Goal: Task Accomplishment & Management: Complete application form

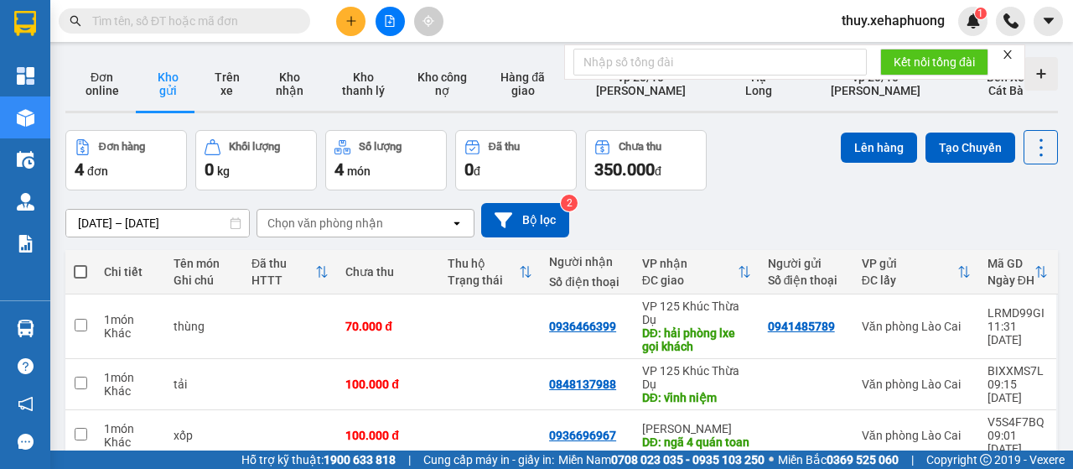
click at [354, 31] on button at bounding box center [350, 21] width 29 height 29
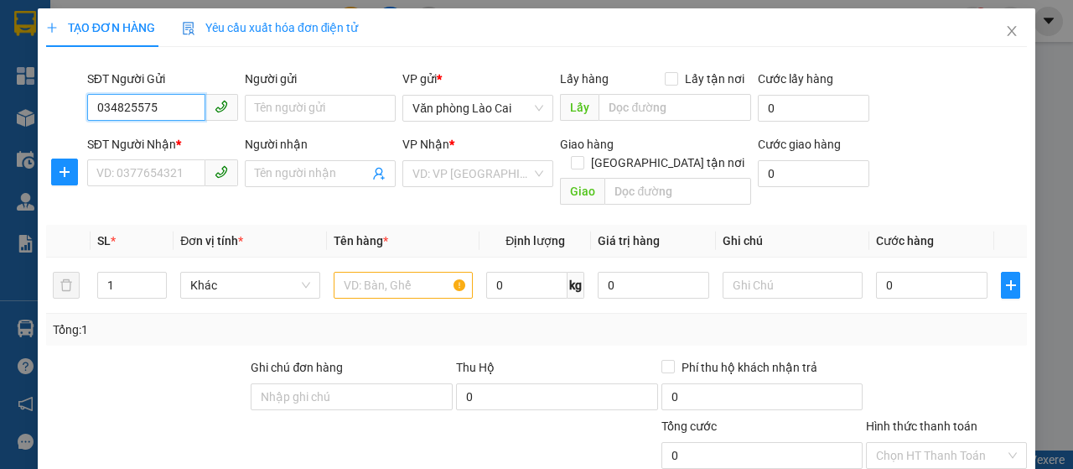
type input "0348255752"
click at [135, 140] on div "0348255752" at bounding box center [160, 141] width 129 height 18
type input "0346471793"
type input "Ngã tư nội bài"
type input "500.000"
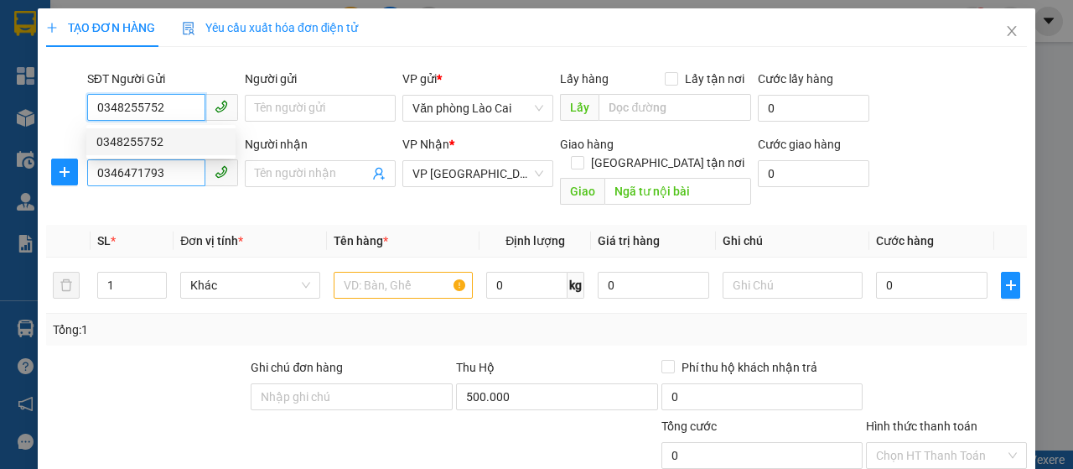
type input "50.000"
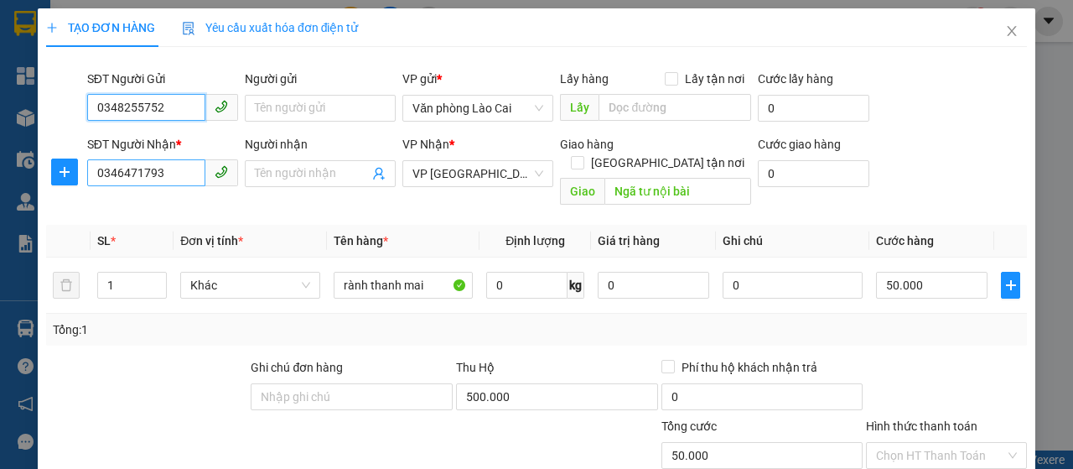
type input "0348255752"
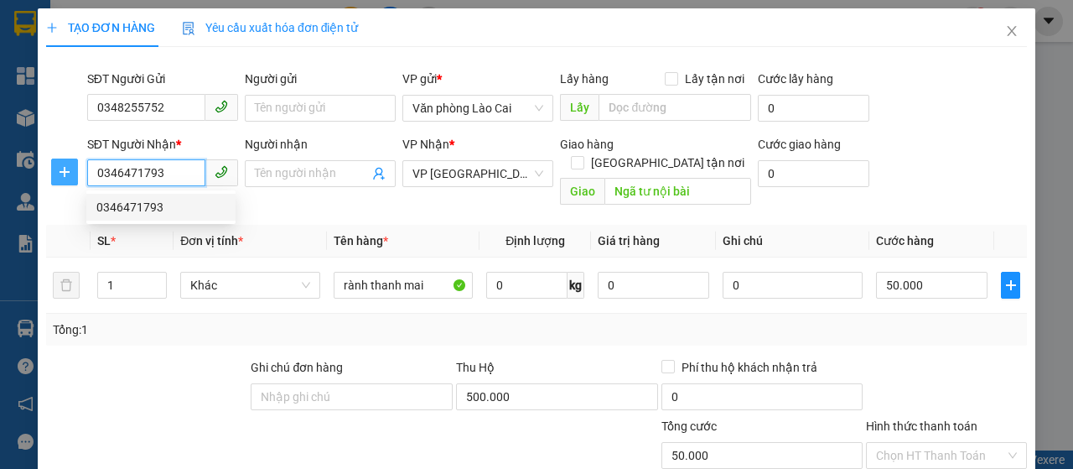
drag, startPoint x: 166, startPoint y: 170, endPoint x: 70, endPoint y: 177, distance: 95.8
click at [70, 177] on div "SĐT Người Nhận * 0346471793 Người nhận Tên người nhận VP Nhận * VP Hà Nội Giao …" at bounding box center [536, 173] width 984 height 77
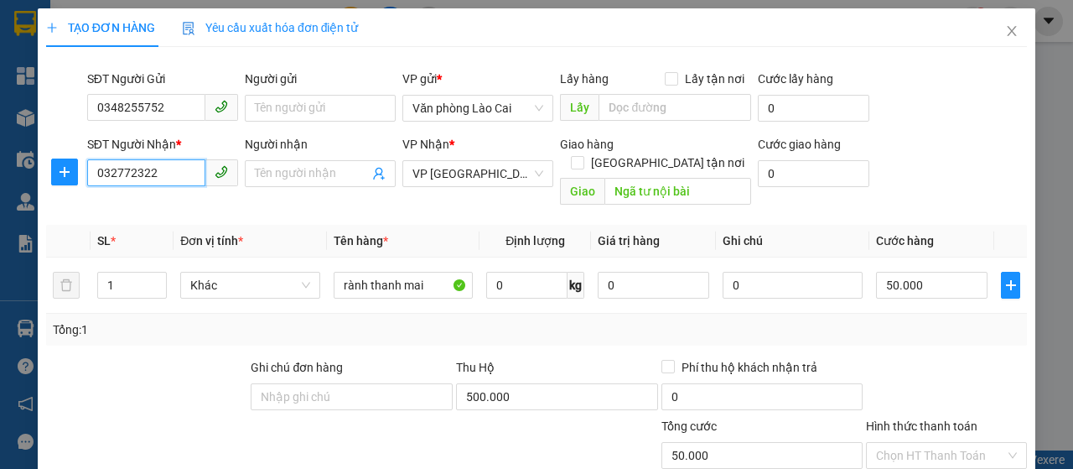
type input "0327723224"
click at [135, 210] on div "0327723224 - huy" at bounding box center [160, 207] width 129 height 18
type input "huy"
type input "kiến thuỵ"
type input "440.000"
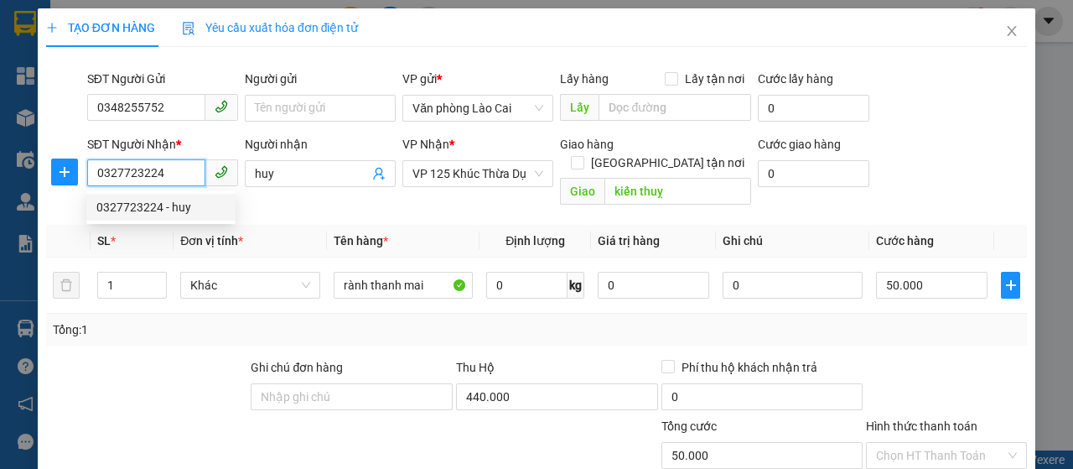
type input "150.000"
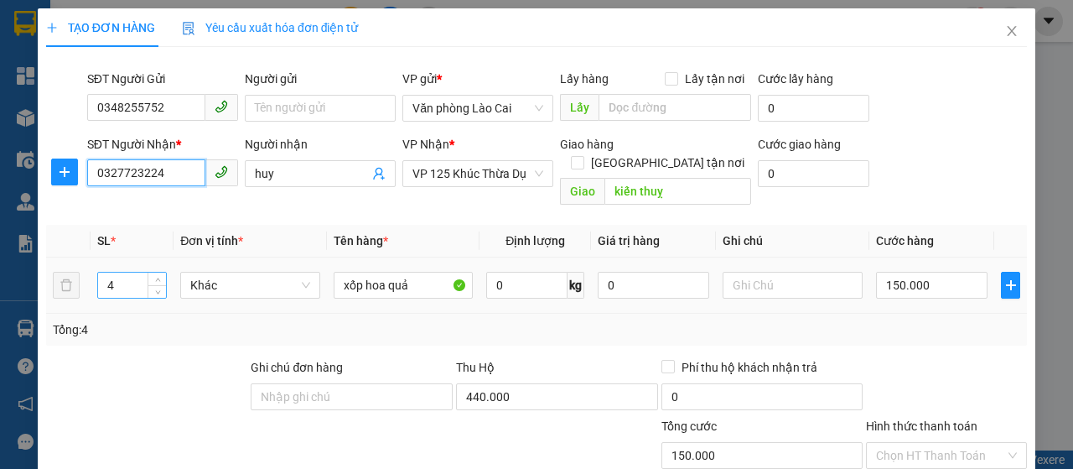
type input "0327723224"
click at [122, 272] on input "4" at bounding box center [132, 284] width 69 height 25
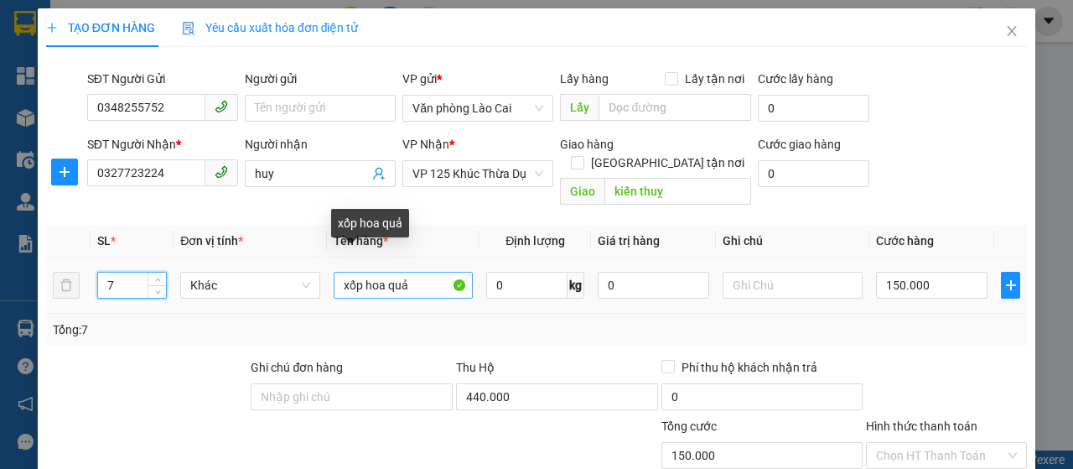
type input "7"
click at [417, 272] on input "xốp hoa quả" at bounding box center [404, 285] width 140 height 27
type input "x"
type input "5 ranh 2 xop"
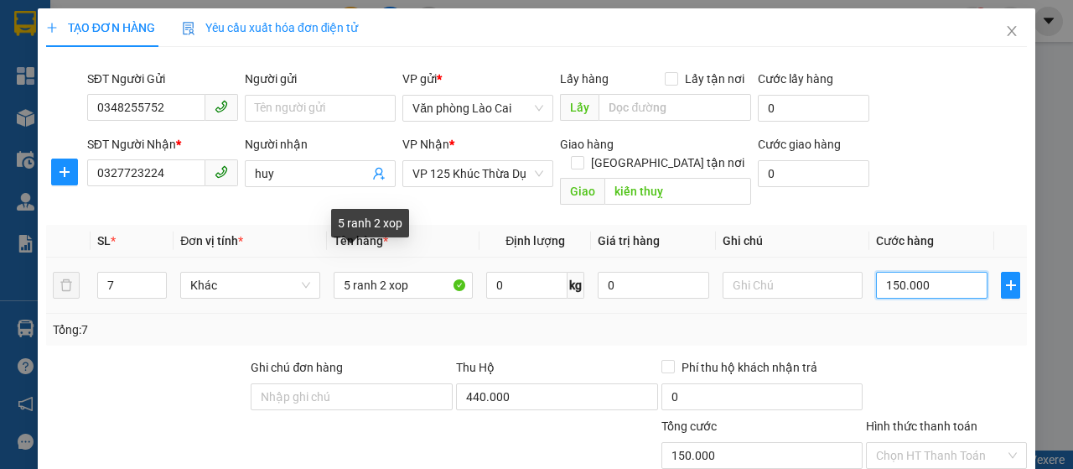
click at [929, 272] on input "150.000" at bounding box center [931, 285] width 111 height 27
type input "0"
type input "3"
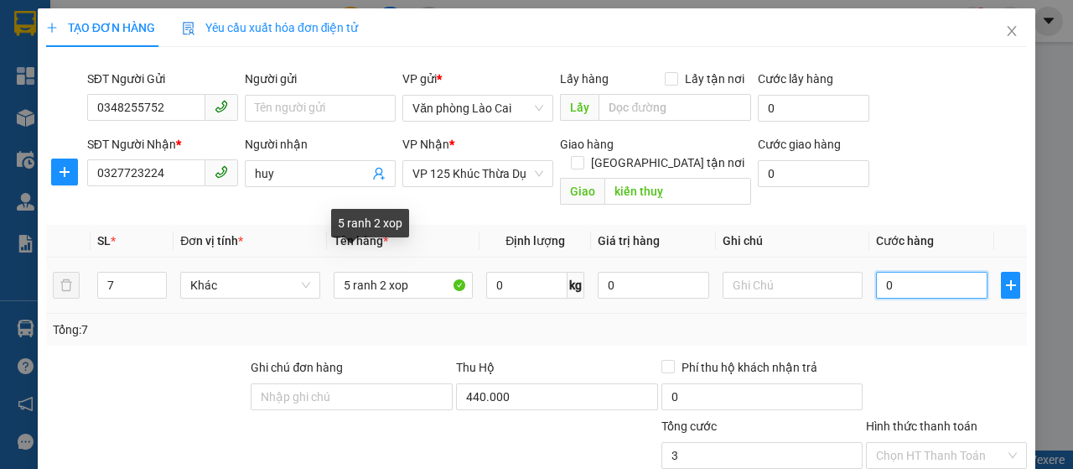
type input "3"
type input "03"
type input "0"
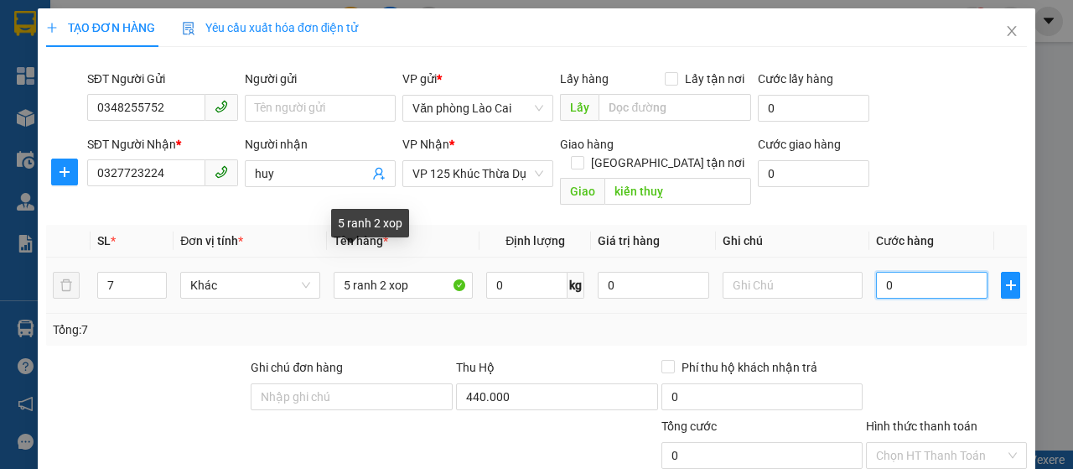
click at [876, 272] on input "0" at bounding box center [931, 285] width 111 height 27
type input "30"
type input "350"
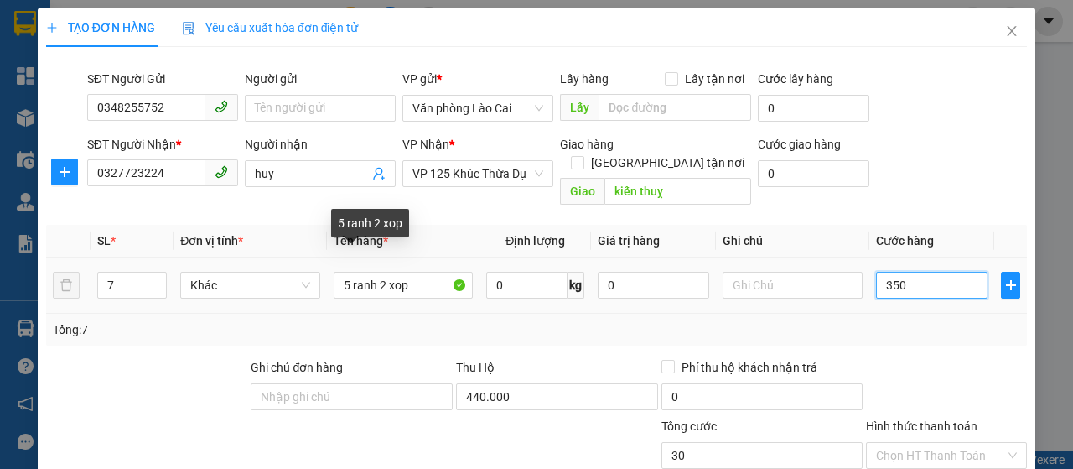
type input "350"
type input "3.500"
type input "35.000"
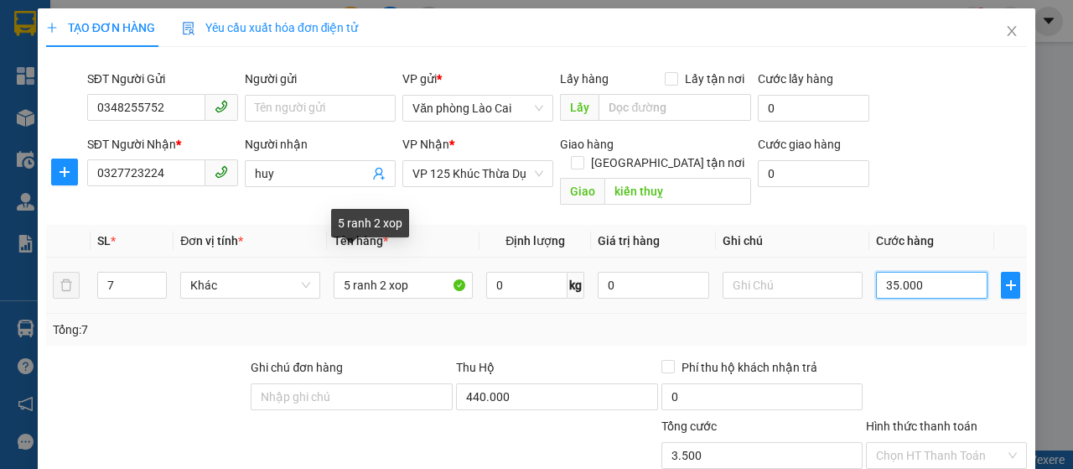
type input "35.000"
type input "350.000"
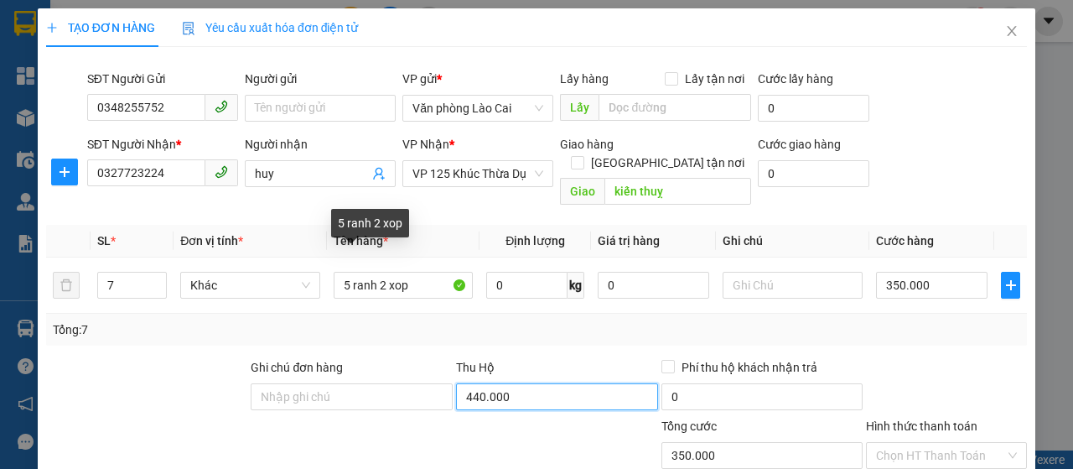
click at [529, 383] on input "440.000" at bounding box center [557, 396] width 202 height 27
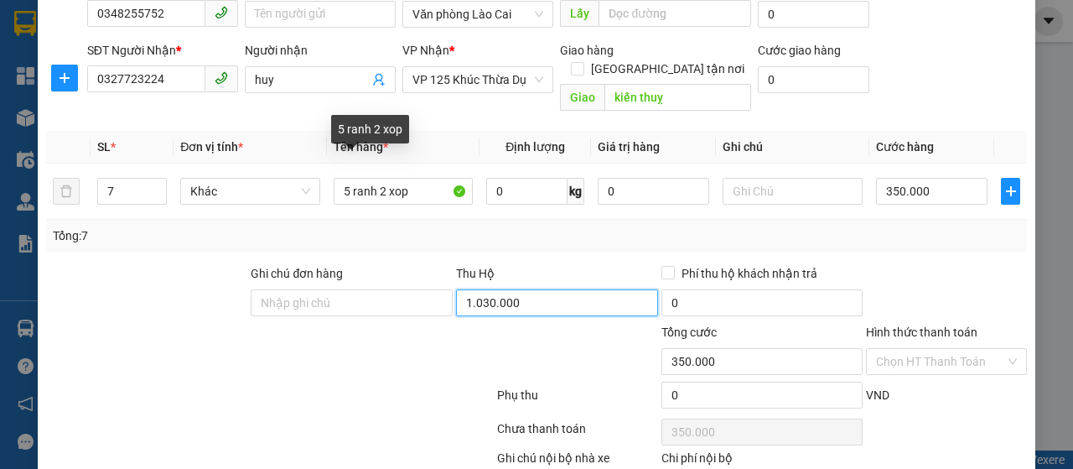
scroll to position [178, 0]
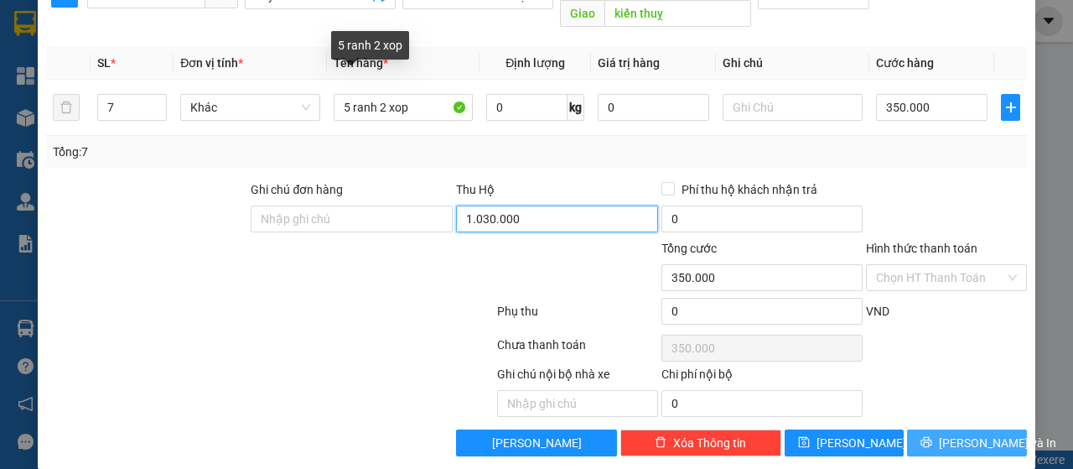
type input "1.030.000"
click at [931, 437] on icon "printer" at bounding box center [926, 442] width 11 height 11
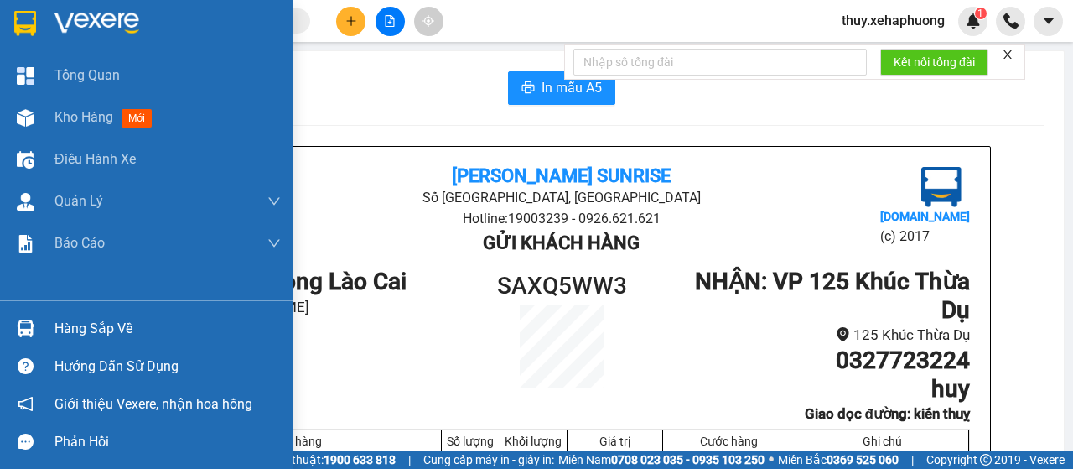
click at [22, 25] on img at bounding box center [25, 23] width 22 height 25
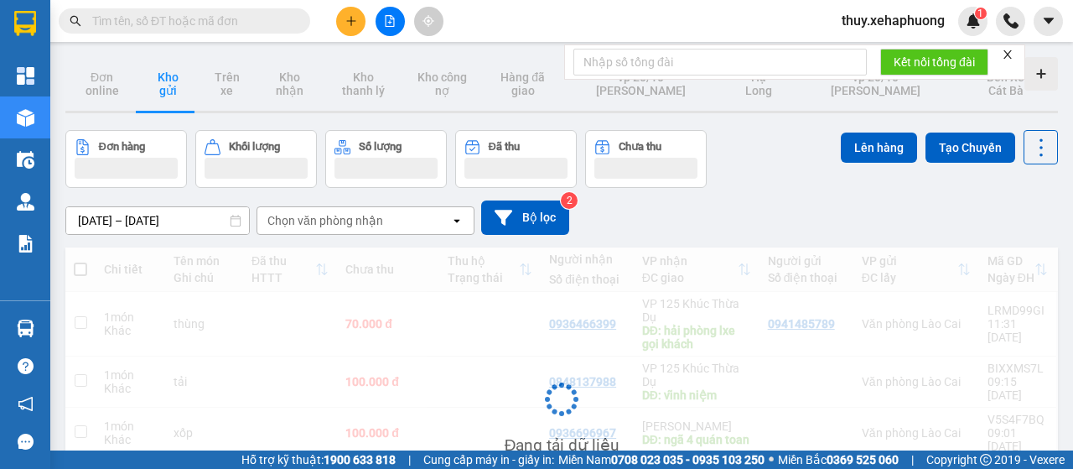
scroll to position [146, 0]
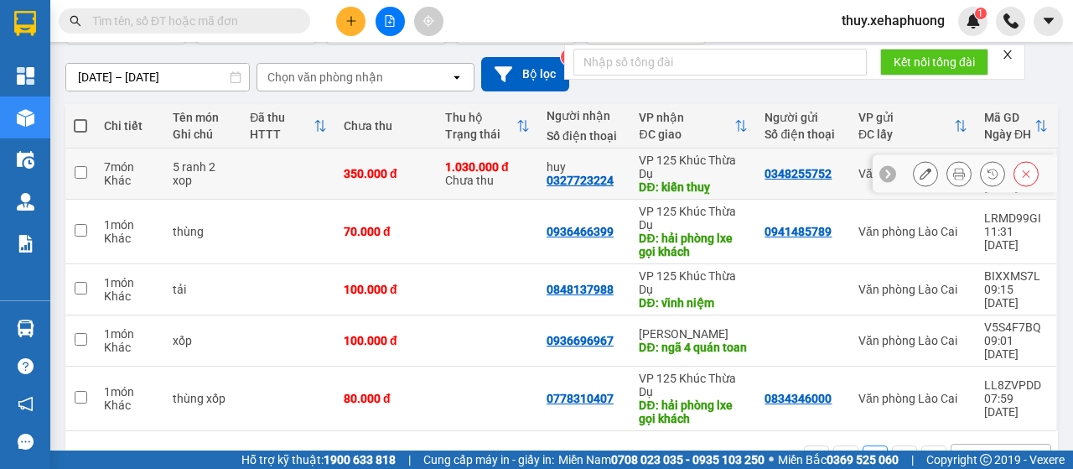
click at [919, 171] on icon at bounding box center [925, 174] width 12 height 12
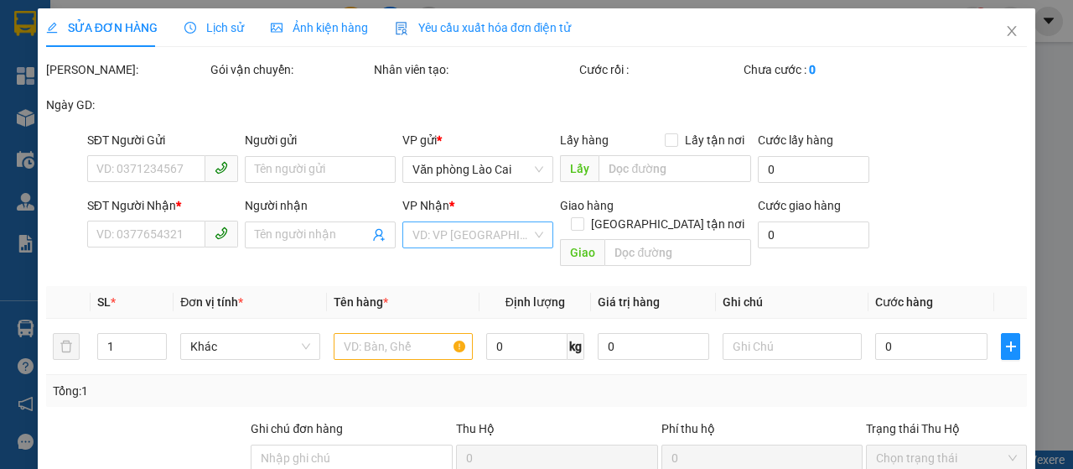
click at [478, 236] on input "search" at bounding box center [471, 234] width 119 height 25
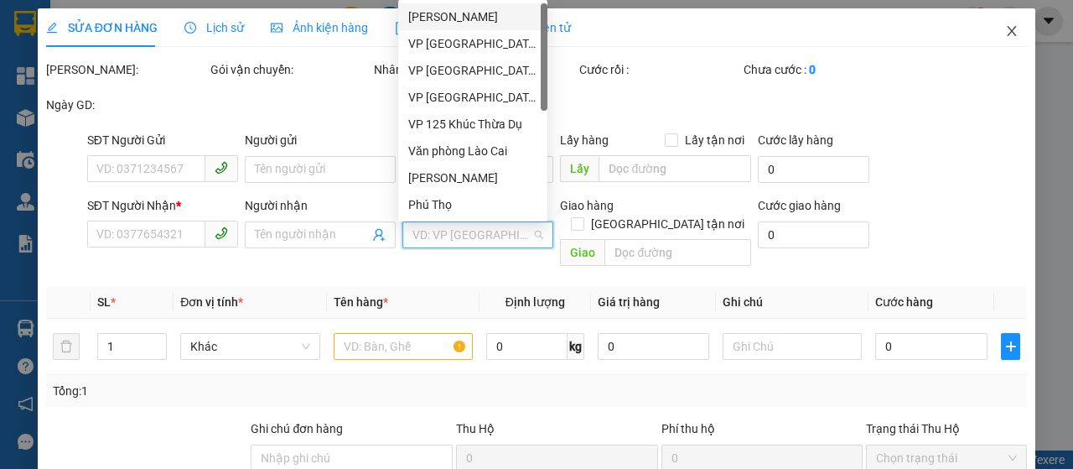
click at [1005, 27] on icon "close" at bounding box center [1011, 30] width 13 height 13
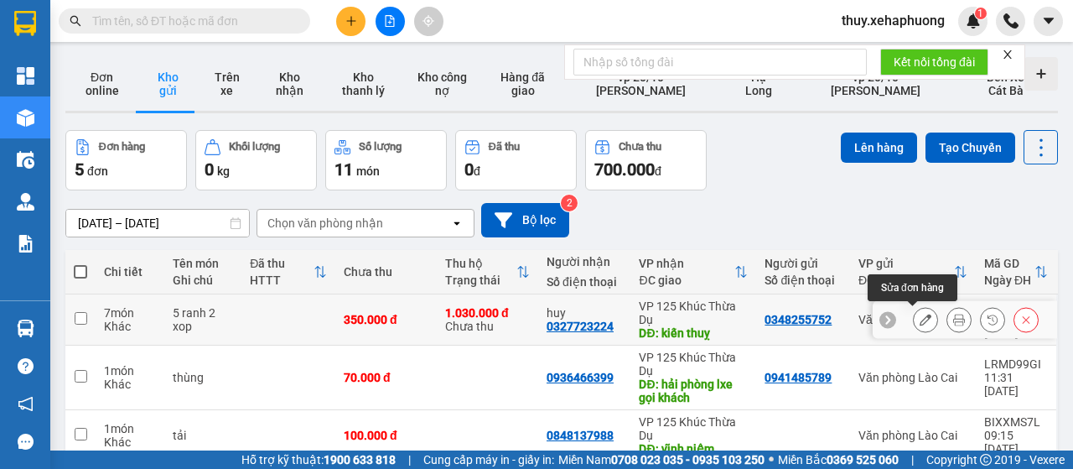
click at [919, 318] on icon at bounding box center [925, 319] width 12 height 12
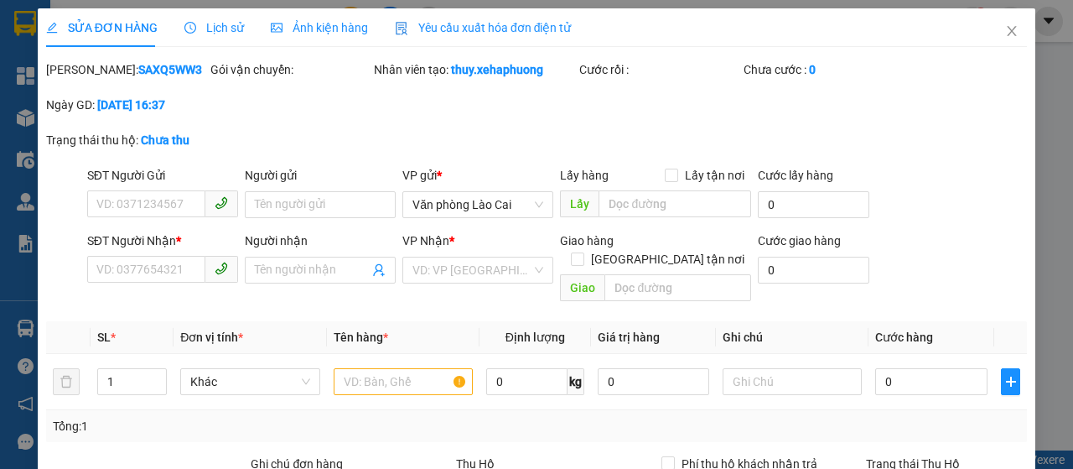
click at [131, 149] on div "Trạng thái thu hộ: Chưa thu" at bounding box center [147, 140] width 202 height 18
type input "0348255752"
type input "0327723224"
type input "huy"
type input "kiến thuỵ"
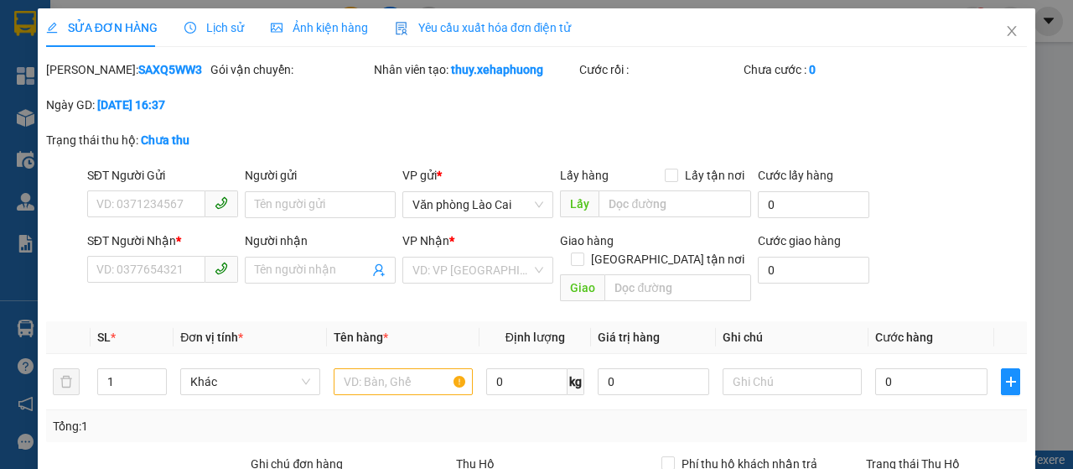
type input "350.000"
type input "1.030.000"
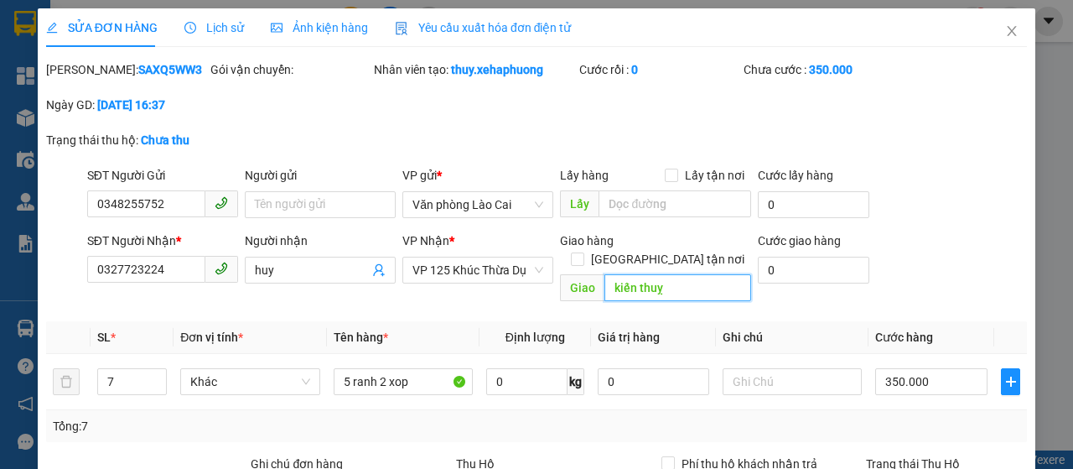
click at [677, 285] on input "kiến thuỵ" at bounding box center [677, 287] width 146 height 27
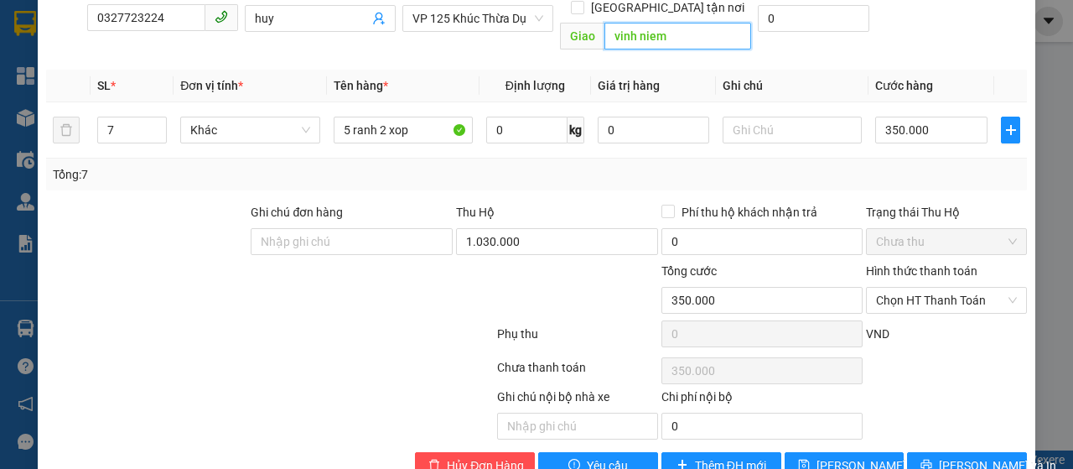
scroll to position [292, 0]
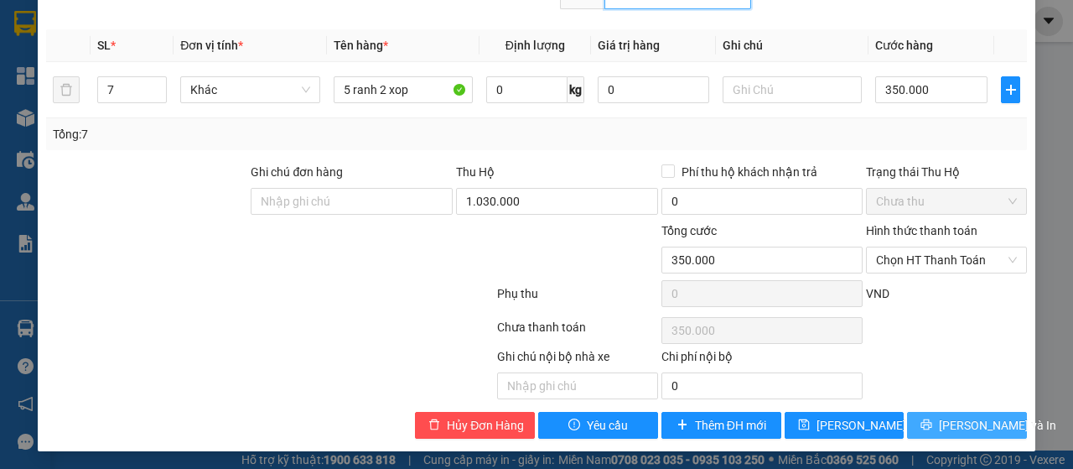
type input "vinh niem"
click at [966, 422] on span "Lưu và In" at bounding box center [997, 425] width 117 height 18
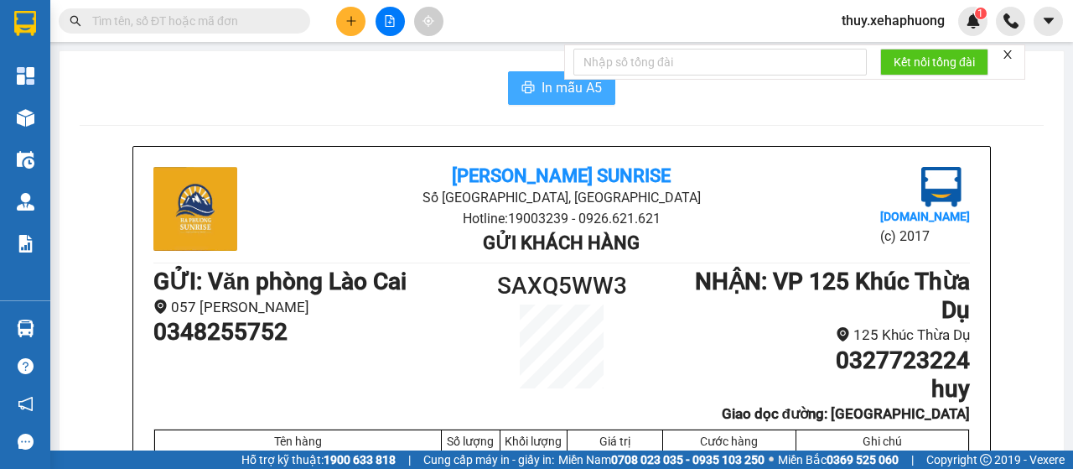
click at [543, 86] on span "In mẫu A5" at bounding box center [571, 87] width 60 height 21
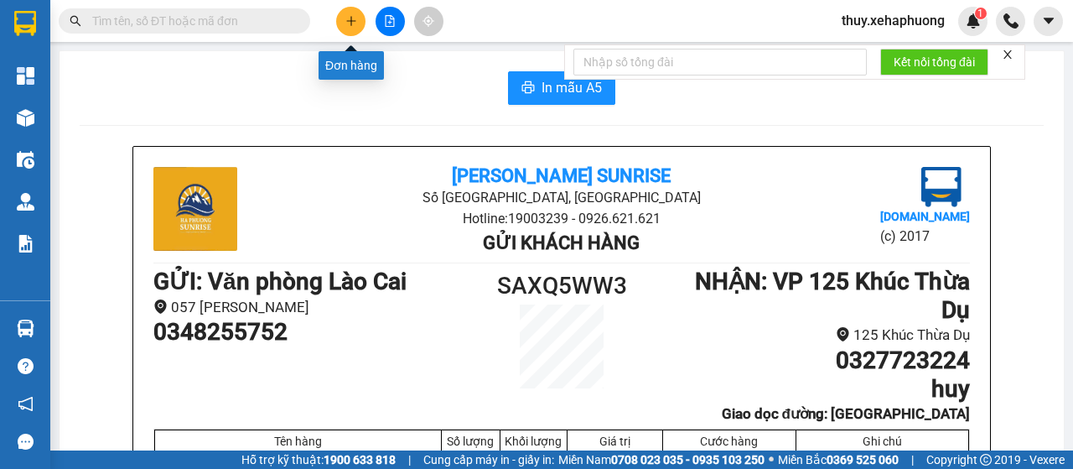
click at [352, 17] on icon "plus" at bounding box center [351, 21] width 12 height 12
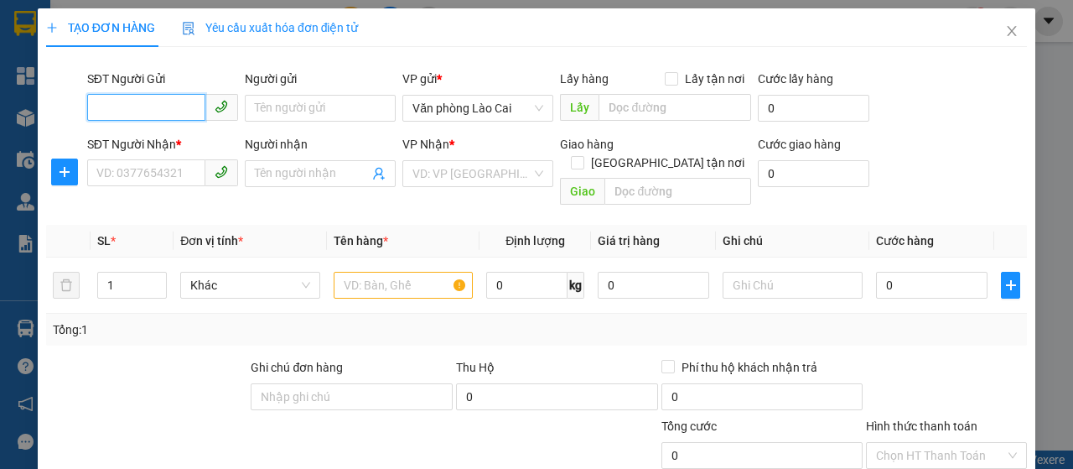
click at [166, 106] on input "SĐT Người Gửi" at bounding box center [146, 107] width 118 height 27
click at [138, 115] on input "SĐT Người Gửi" at bounding box center [146, 107] width 118 height 27
type input "0979295696"
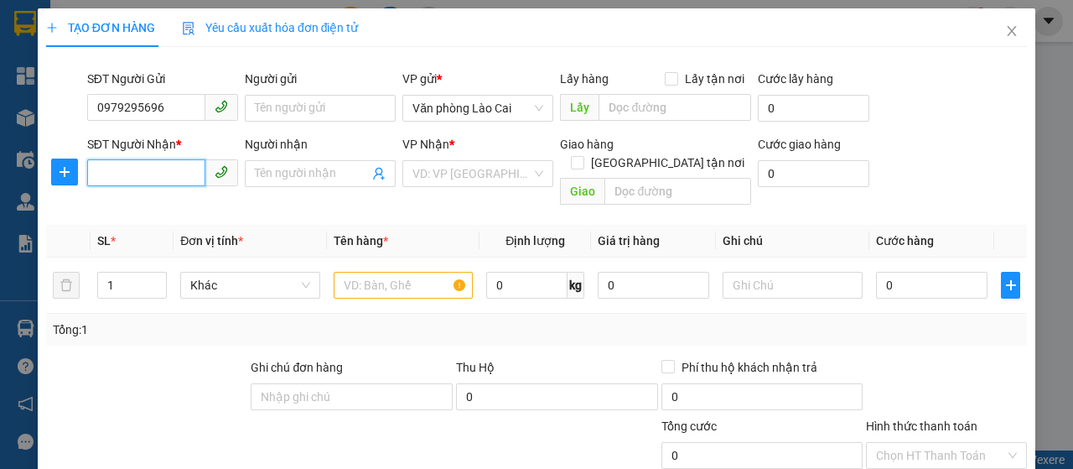
click at [120, 166] on input "SĐT Người Nhận *" at bounding box center [146, 172] width 118 height 27
type input "0938389169"
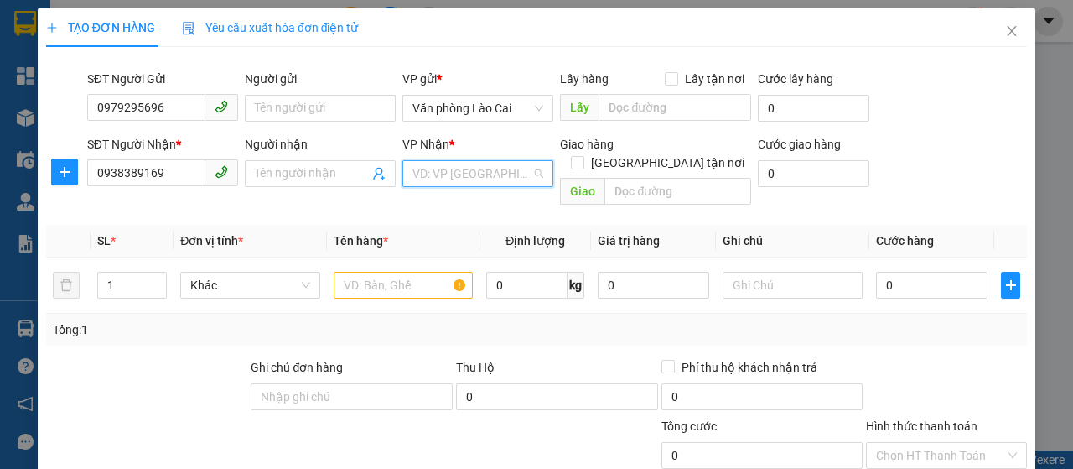
click at [490, 177] on input "search" at bounding box center [471, 173] width 119 height 25
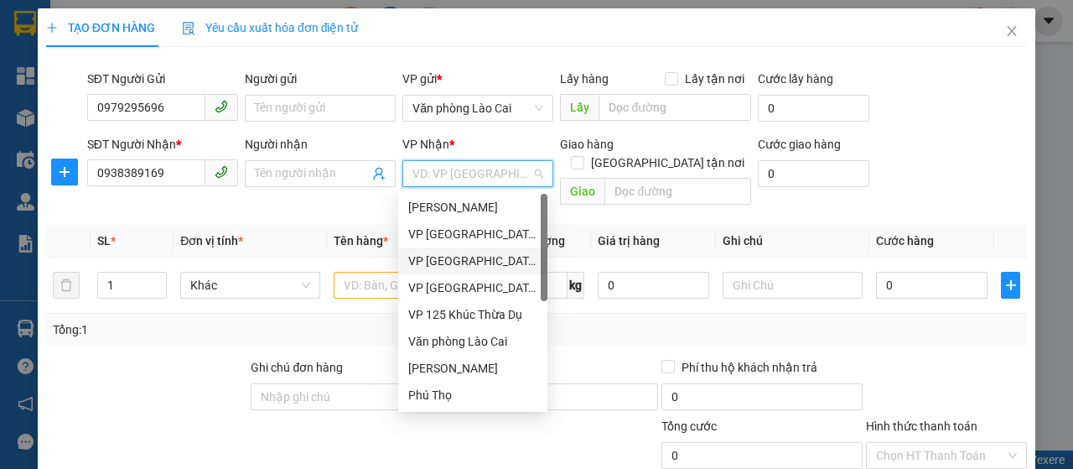
click at [455, 260] on div "VP Thượng Lý" at bounding box center [472, 260] width 129 height 18
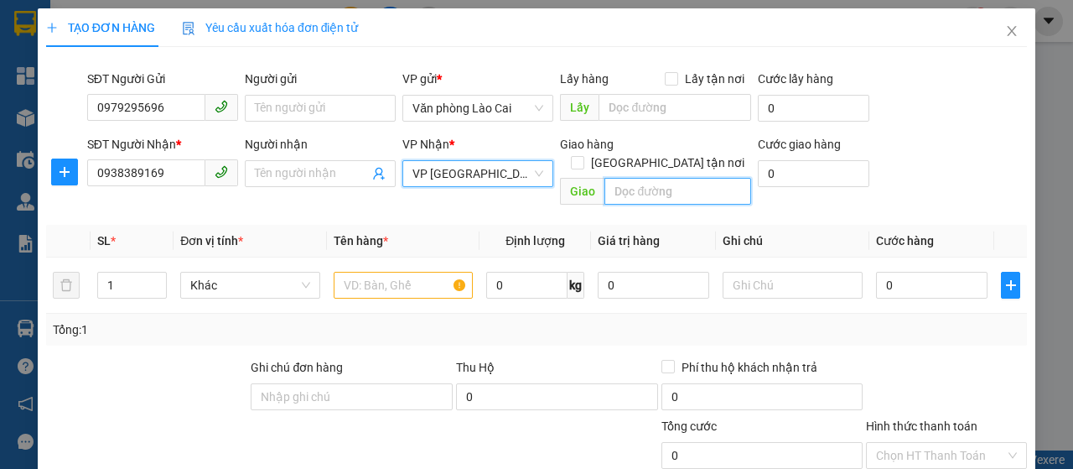
click at [657, 178] on input "text" at bounding box center [677, 191] width 146 height 27
type input "thuow"
type input "thượng lý"
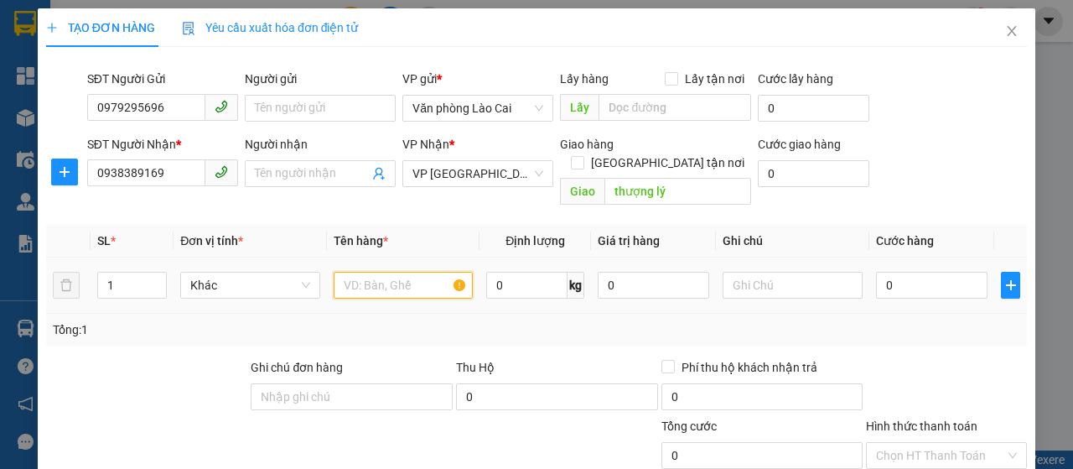
click at [371, 272] on input "text" at bounding box center [404, 285] width 140 height 27
type input "rành đào"
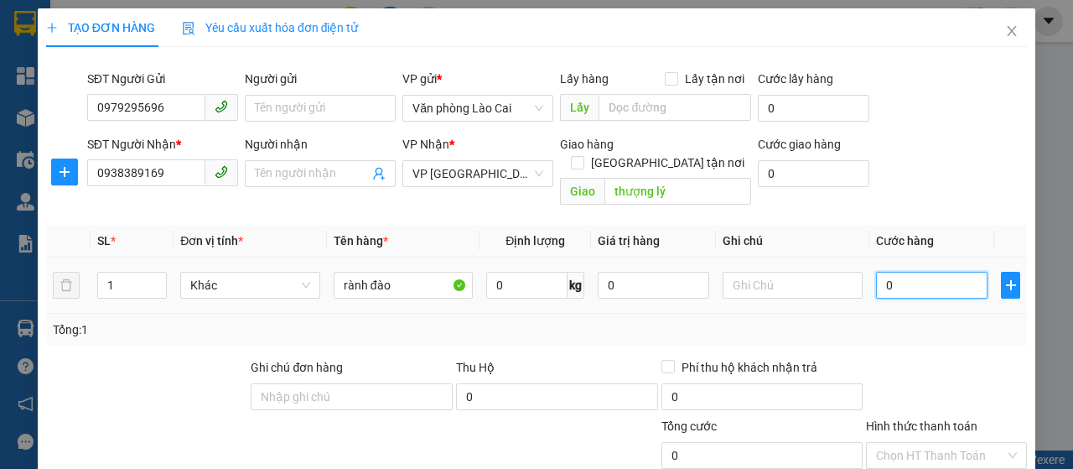
click at [889, 272] on input "0" at bounding box center [931, 285] width 111 height 27
click at [878, 272] on input "0" at bounding box center [931, 285] width 111 height 27
type input "70"
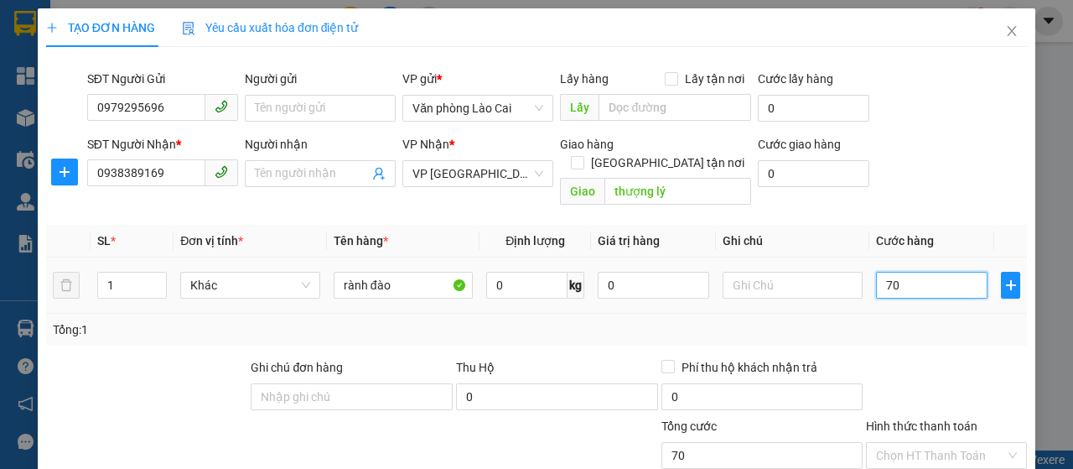
type input "700"
type input "7.000"
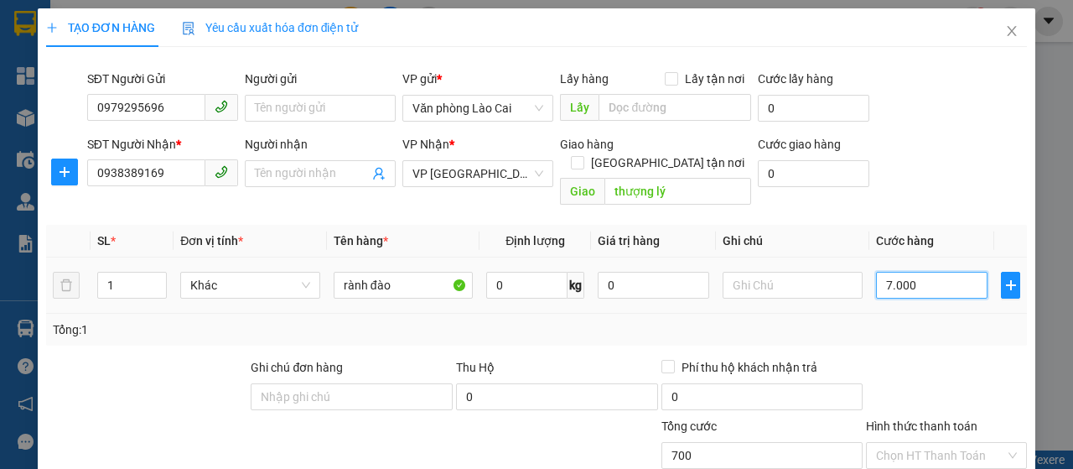
type input "7.000"
type input "70.000"
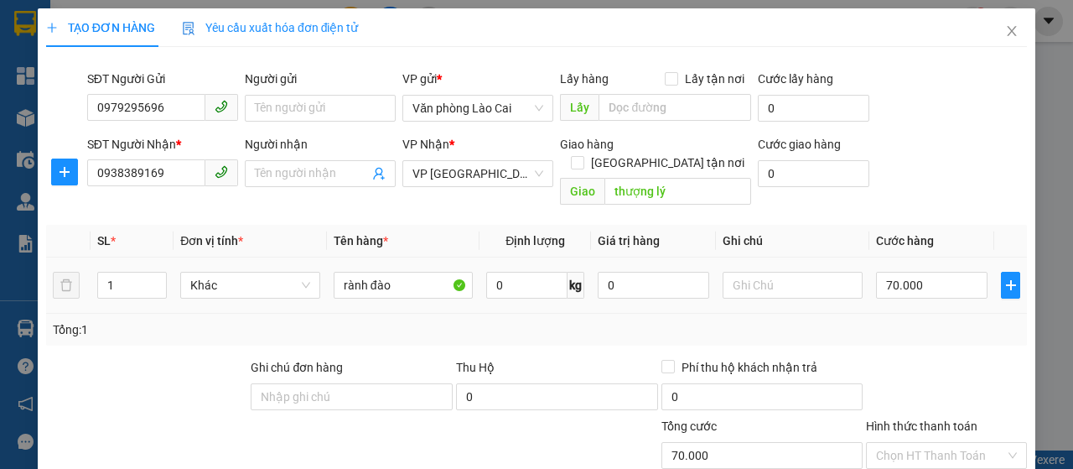
drag, startPoint x: 877, startPoint y: 263, endPoint x: 970, endPoint y: 161, distance: 138.2
click at [970, 161] on div "SĐT Người Nhận * 0938389169 Người nhận Tên người nhận VP Nhận * VP Thượng Lý Gi…" at bounding box center [557, 173] width 946 height 77
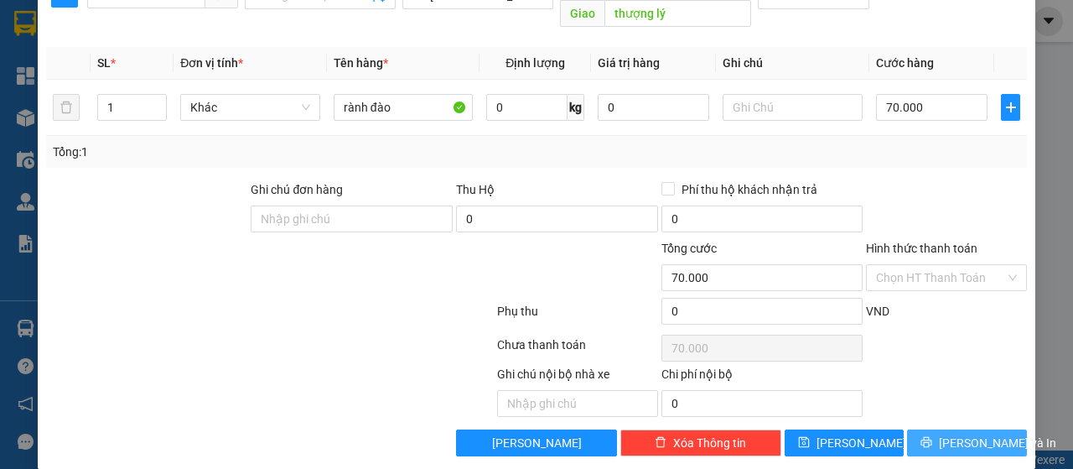
click at [948, 433] on span "Lưu và In" at bounding box center [997, 442] width 117 height 18
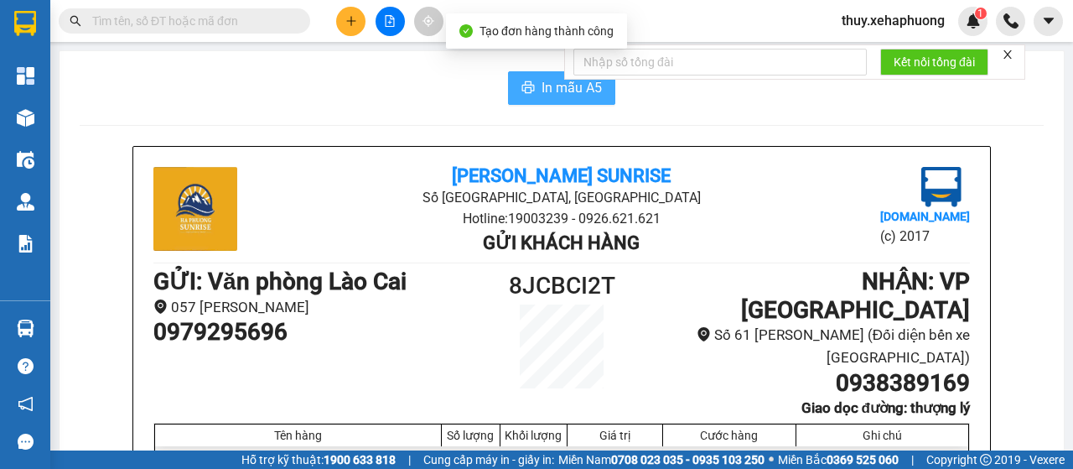
click at [518, 80] on button "In mẫu A5" at bounding box center [561, 88] width 107 height 34
click at [541, 83] on span "In mẫu A5" at bounding box center [571, 87] width 60 height 21
click at [544, 96] on span "In mẫu A5" at bounding box center [571, 87] width 60 height 21
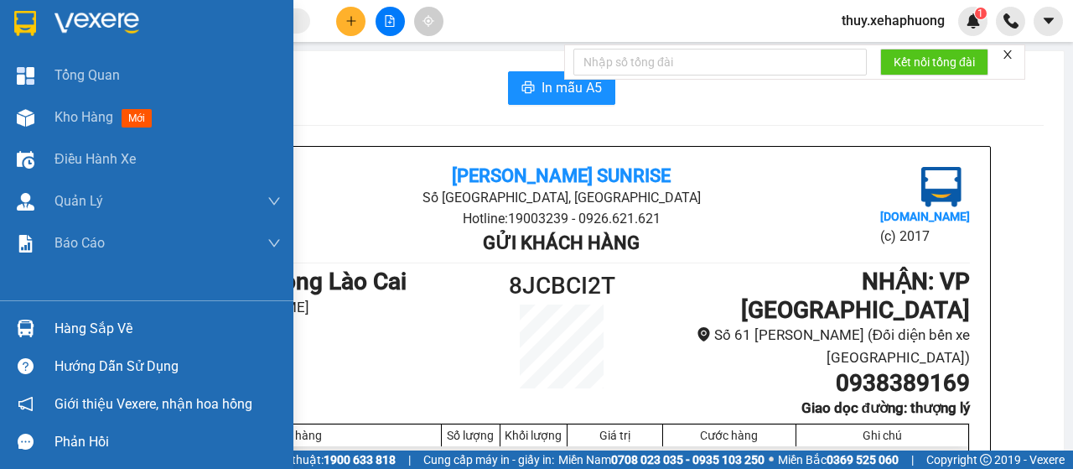
click at [27, 11] on img at bounding box center [25, 23] width 22 height 25
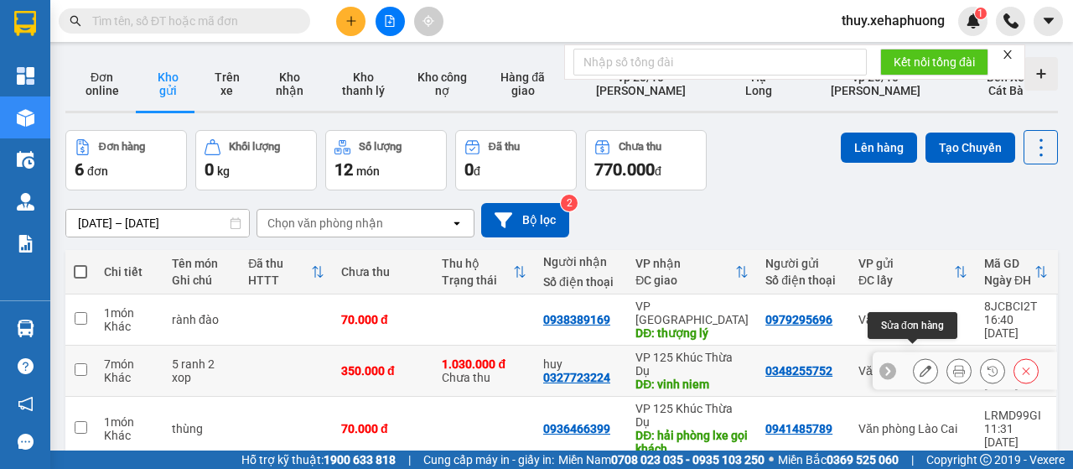
click at [919, 365] on icon at bounding box center [925, 371] width 12 height 12
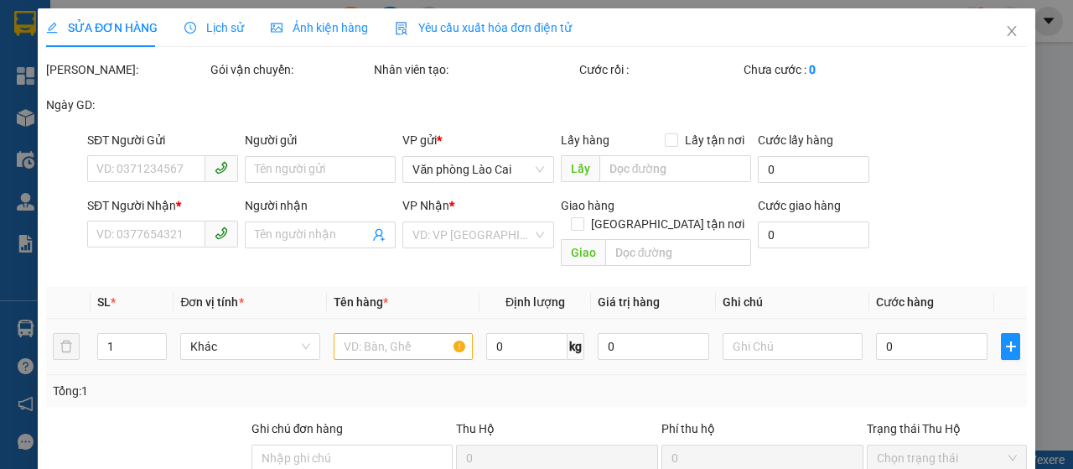
type input "0348255752"
type input "0327723224"
type input "huy"
type input "vinh niem"
type input "350.000"
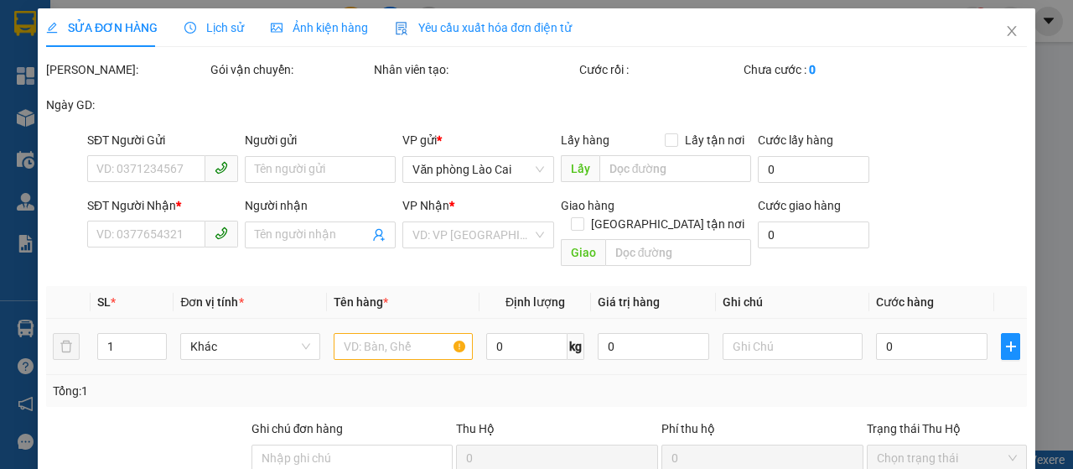
type input "350.000"
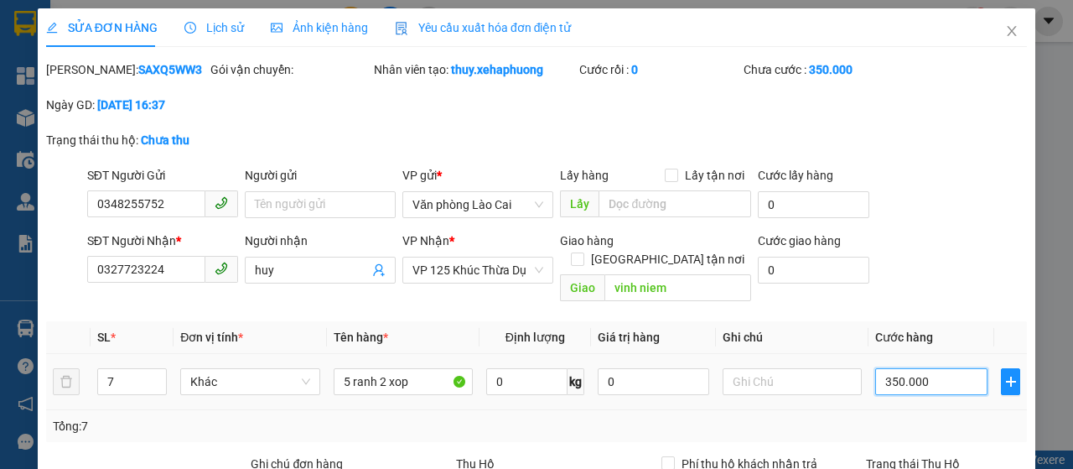
click at [885, 382] on input "350.000" at bounding box center [931, 381] width 112 height 27
type input "2"
type input "28"
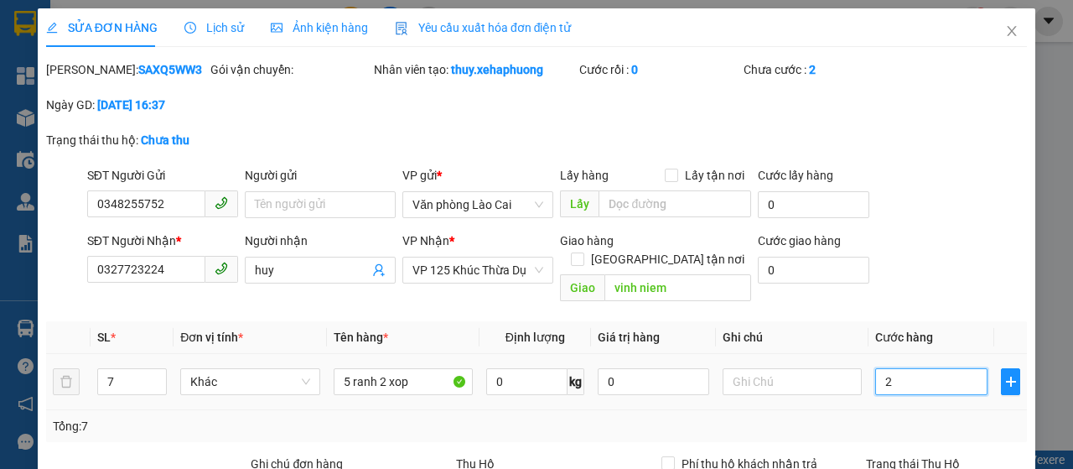
type input "28"
type input "280"
type input "2.800"
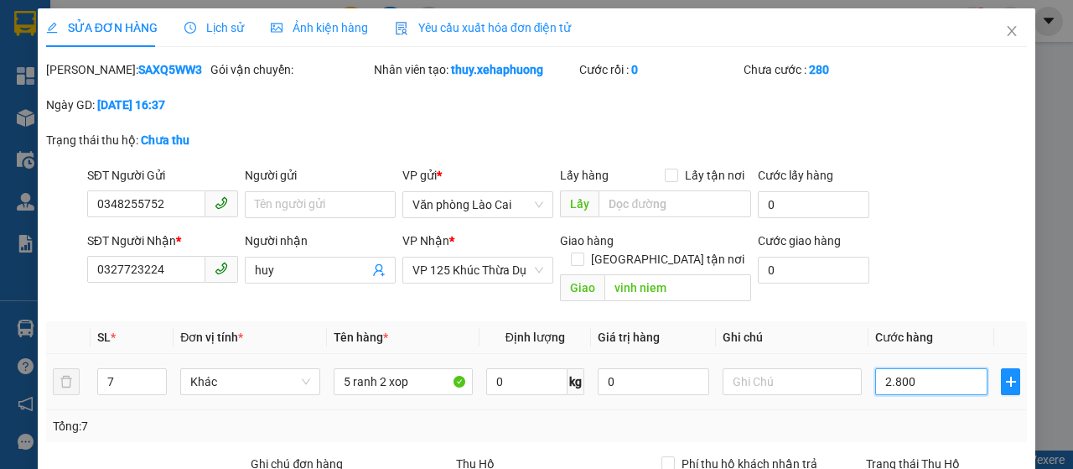
type input "2.800"
type input "28.000"
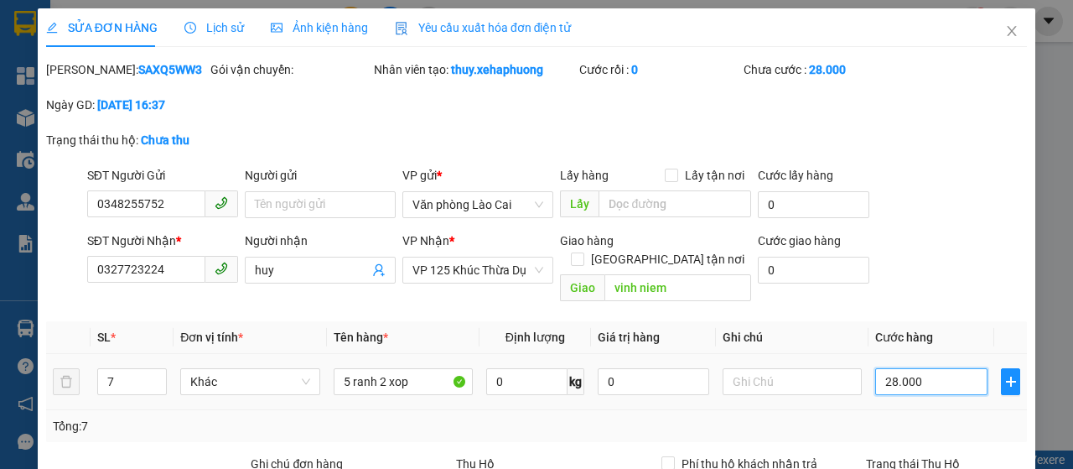
type input "280.000"
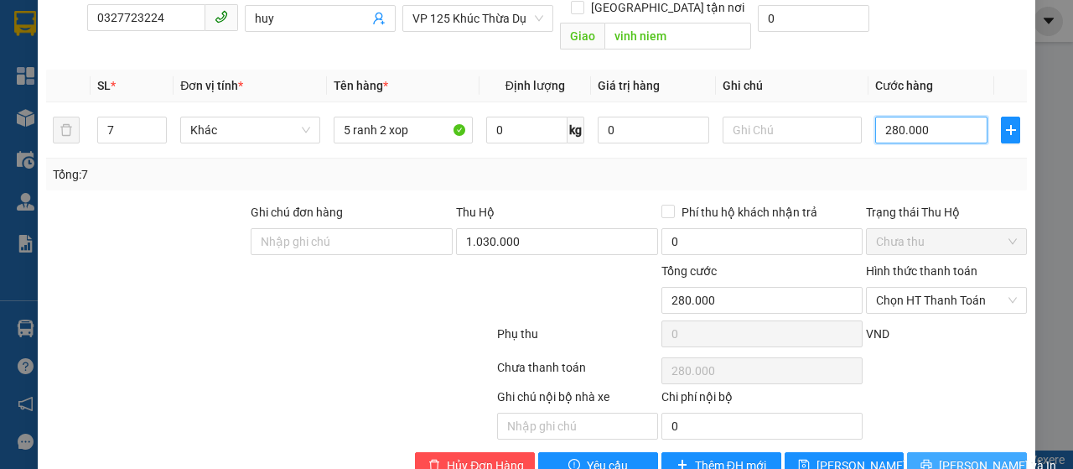
type input "280.000"
click at [940, 456] on span "Lưu và In" at bounding box center [997, 465] width 117 height 18
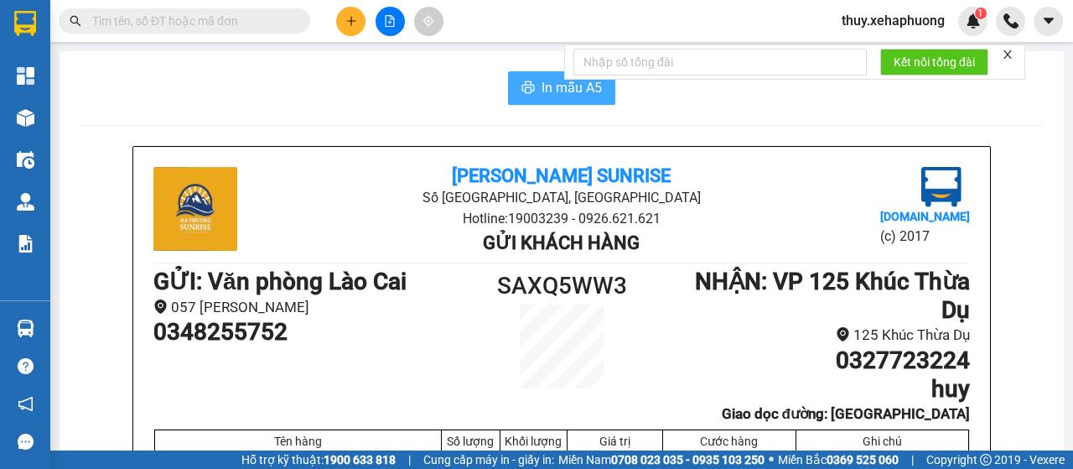
click at [545, 104] on button "In mẫu A5" at bounding box center [561, 88] width 107 height 34
click at [541, 90] on span "In mẫu A5" at bounding box center [571, 87] width 60 height 21
click at [557, 91] on span "In mẫu A5" at bounding box center [571, 87] width 60 height 21
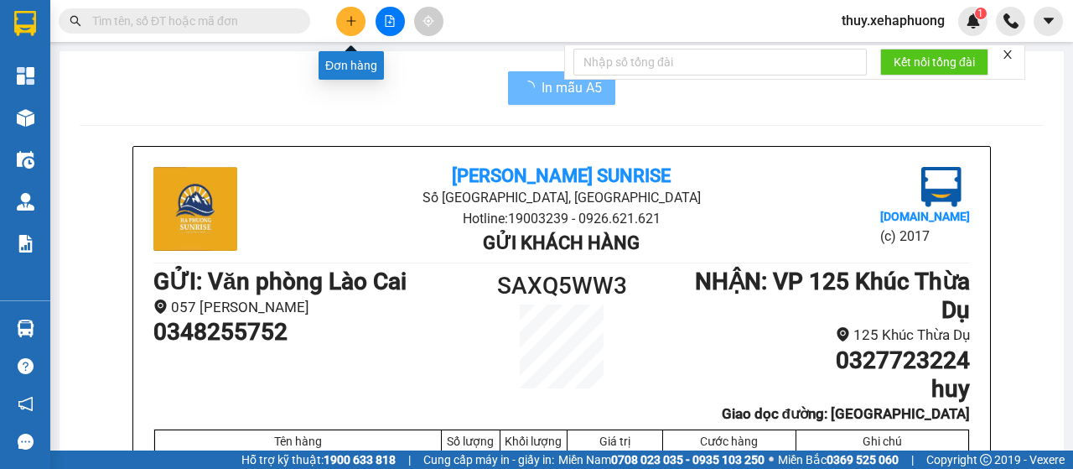
click at [339, 19] on button at bounding box center [350, 21] width 29 height 29
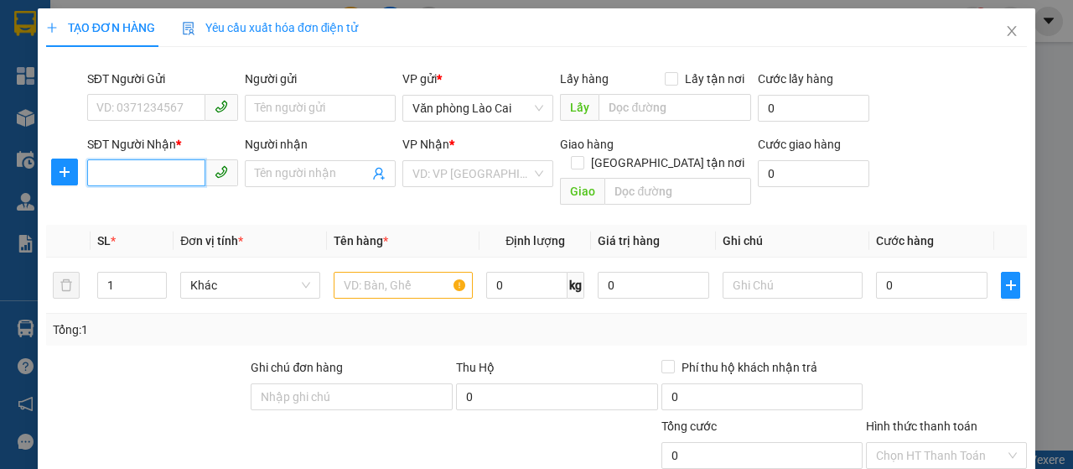
click at [131, 174] on input "SĐT Người Nhận *" at bounding box center [146, 172] width 118 height 27
type input "0372670241"
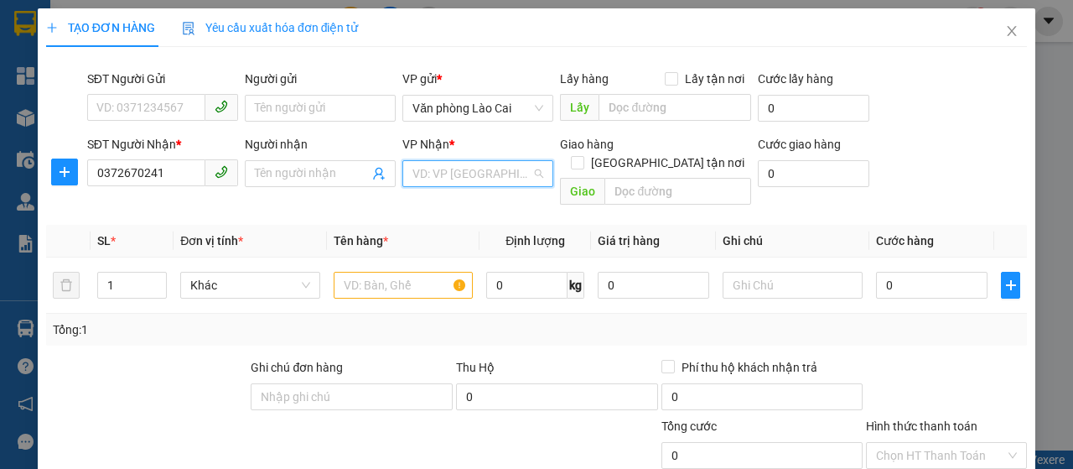
drag, startPoint x: 424, startPoint y: 174, endPoint x: 414, endPoint y: 174, distance: 10.1
click at [417, 174] on input "search" at bounding box center [471, 173] width 119 height 25
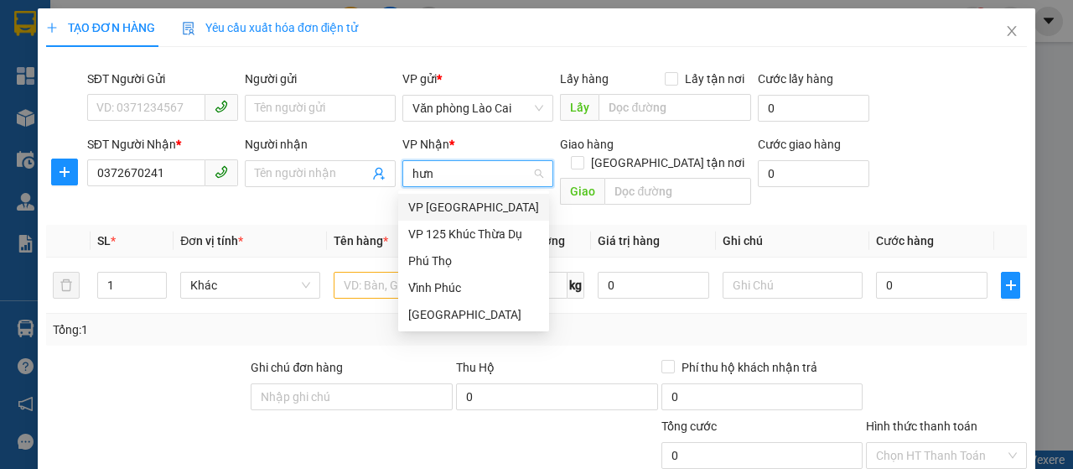
type input "hưng"
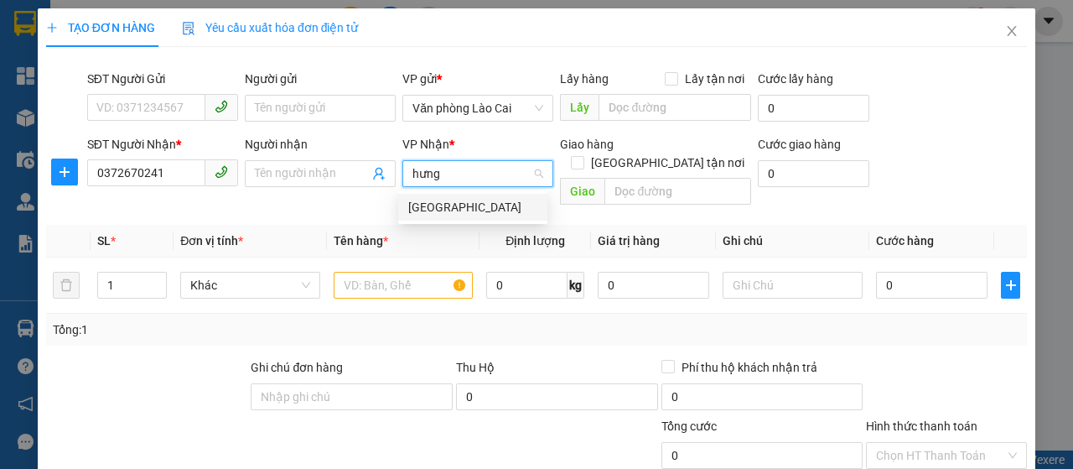
click at [415, 200] on div "Hưng Yên" at bounding box center [472, 207] width 129 height 18
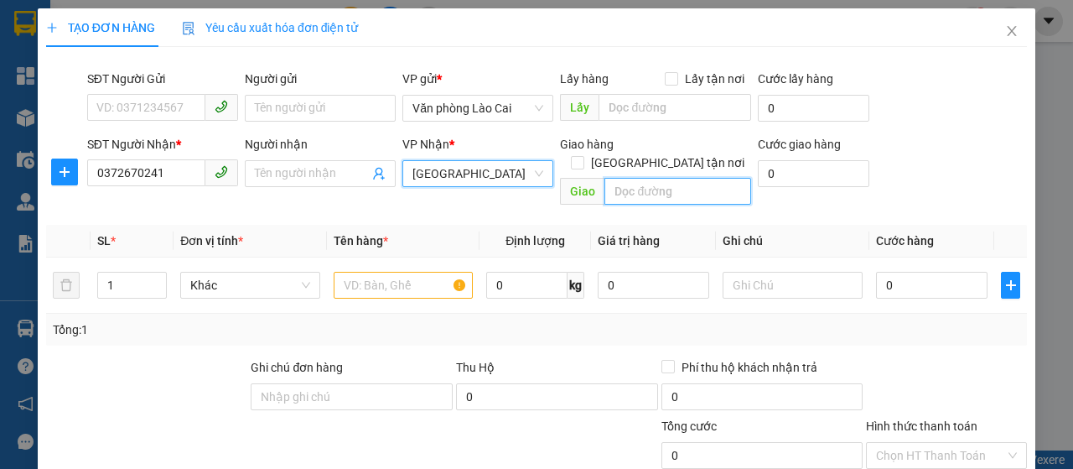
click at [691, 178] on input "text" at bounding box center [677, 191] width 146 height 27
type input "như quỳnh"
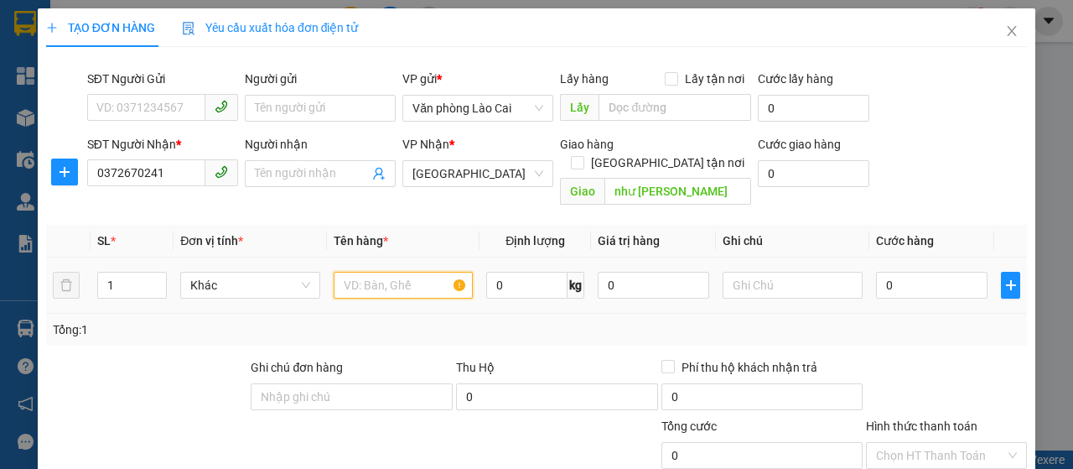
click at [370, 272] on input "text" at bounding box center [404, 285] width 140 height 27
type input "tải"
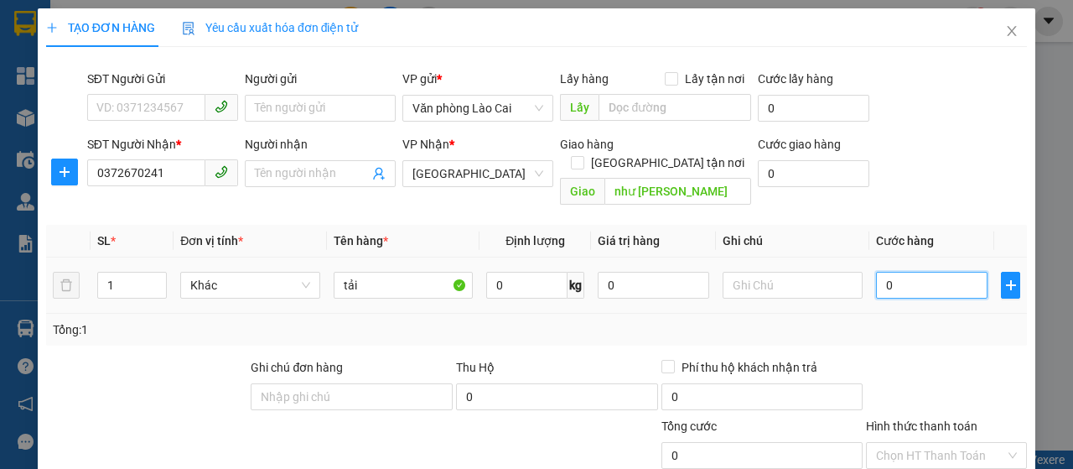
click at [929, 272] on input "0" at bounding box center [931, 285] width 111 height 27
type input "8"
type input "80"
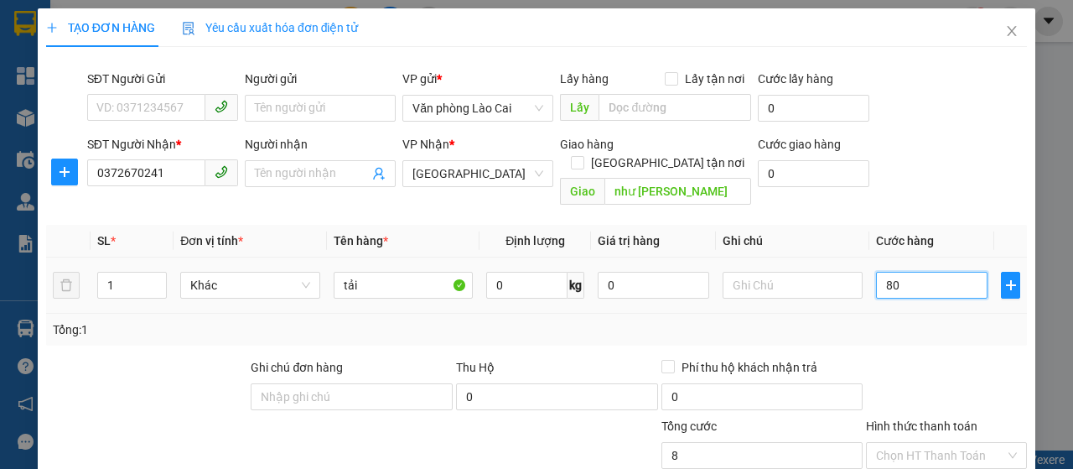
type input "80"
type input "800"
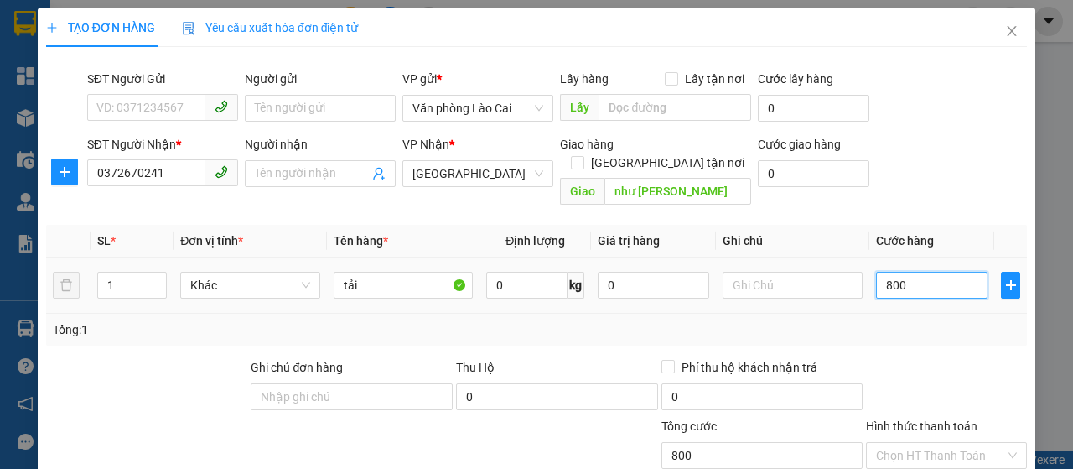
type input "8.000"
type input "80.000"
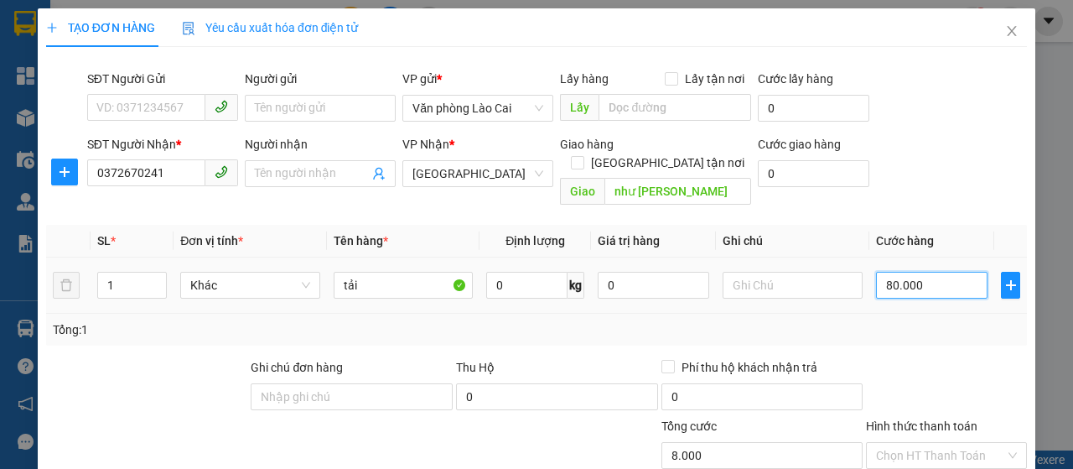
type input "80.000"
click at [915, 363] on div at bounding box center [946, 387] width 164 height 59
click at [371, 272] on input "tải" at bounding box center [404, 285] width 140 height 27
type input "tải lá"
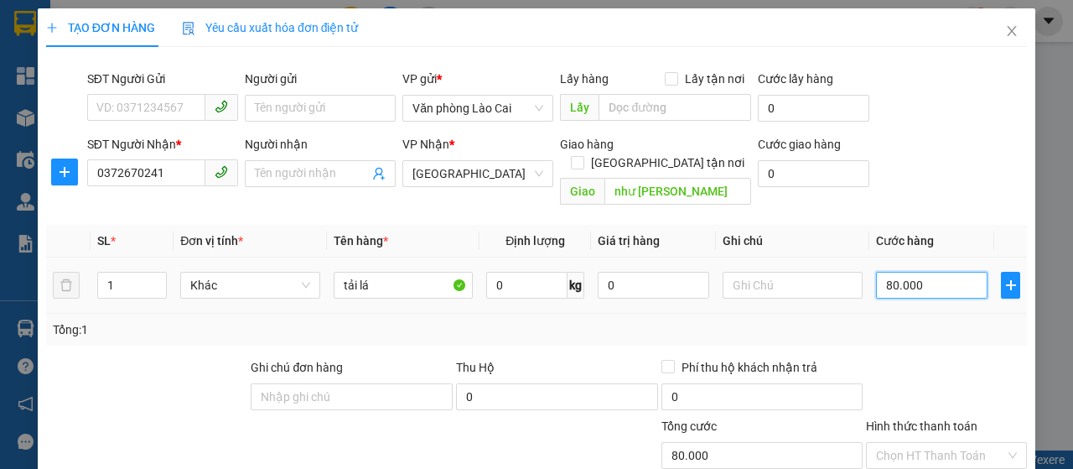
drag, startPoint x: 902, startPoint y: 274, endPoint x: 887, endPoint y: 271, distance: 15.5
click at [902, 274] on input "80.000" at bounding box center [931, 285] width 111 height 27
type input "1"
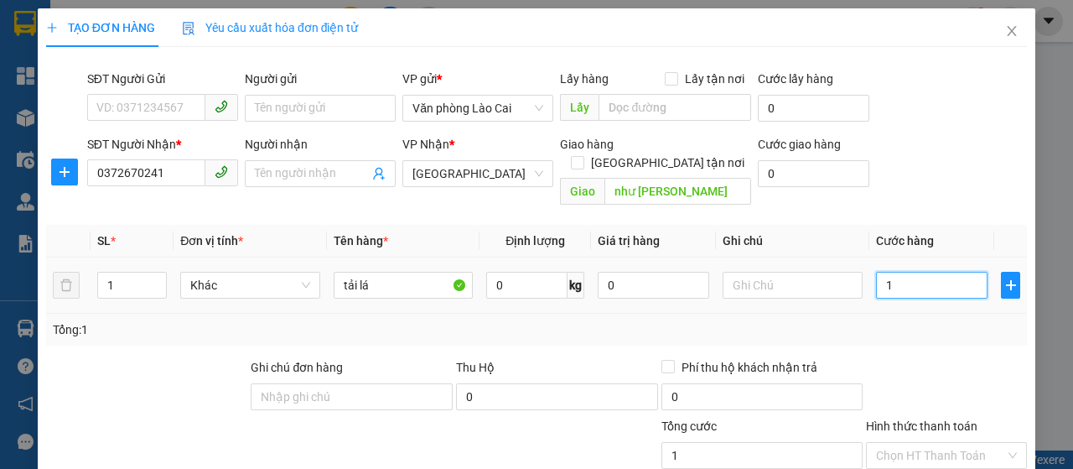
type input "10"
type input "100"
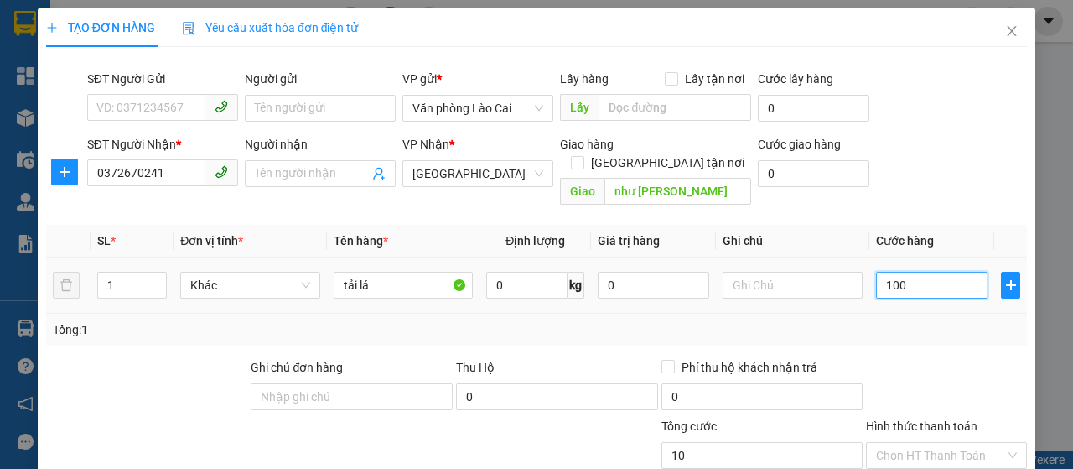
type input "100"
type input "1.000"
type input "10.000"
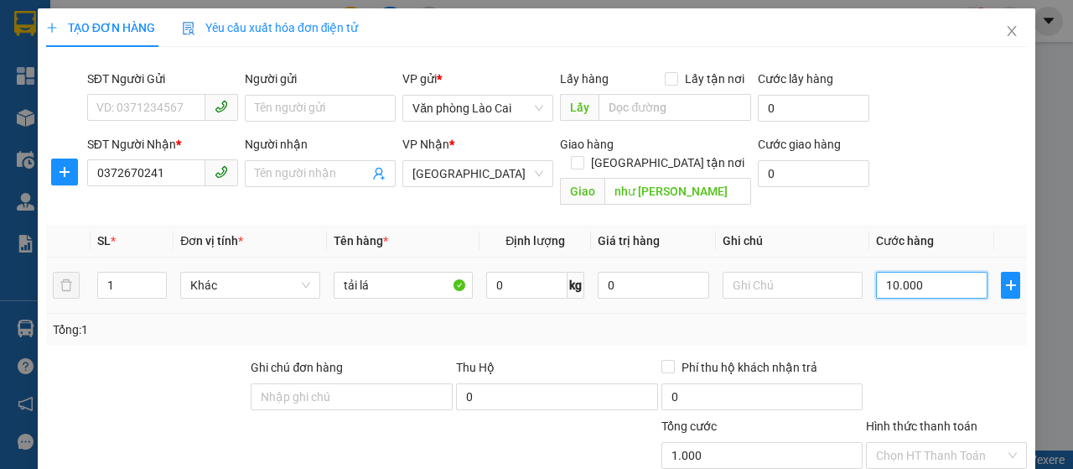
type input "10.000"
type input "100.000"
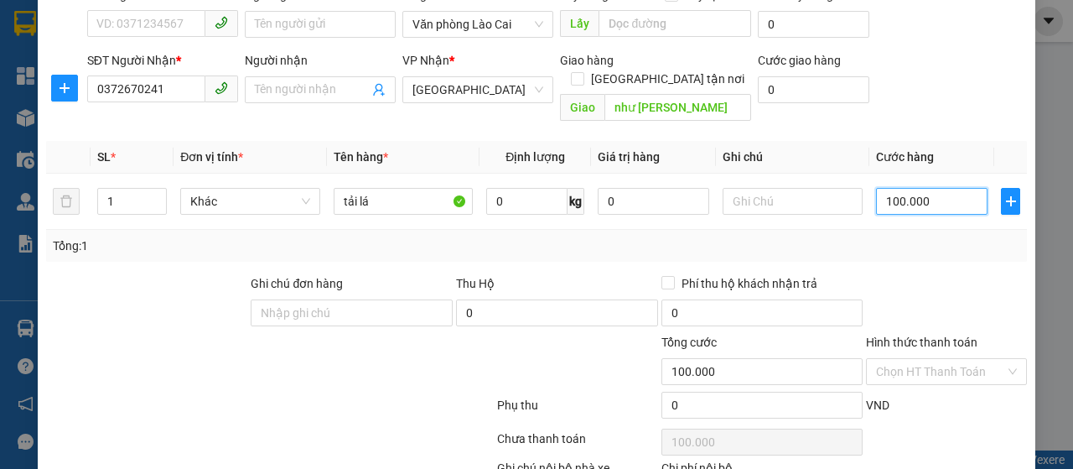
scroll to position [178, 0]
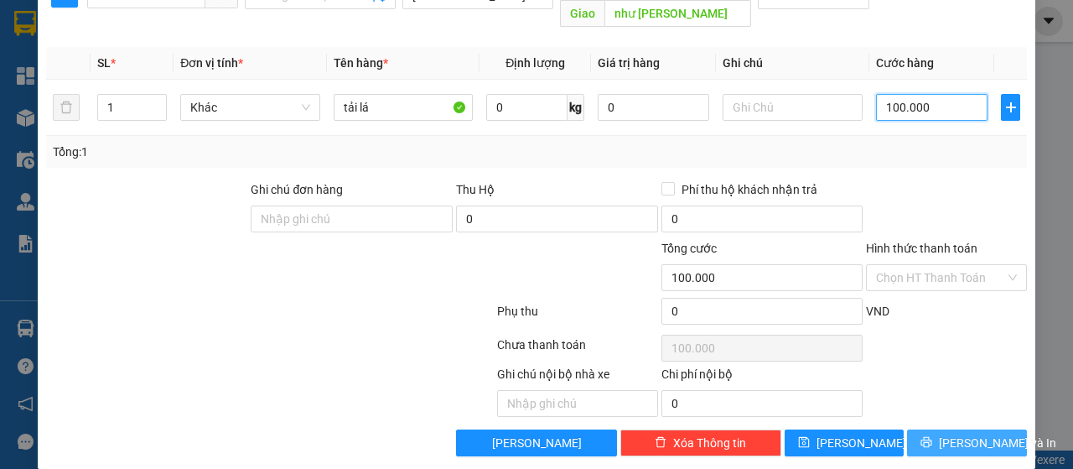
type input "100.000"
drag, startPoint x: 963, startPoint y: 417, endPoint x: 954, endPoint y: 417, distance: 9.2
click at [963, 433] on span "Lưu và In" at bounding box center [997, 442] width 117 height 18
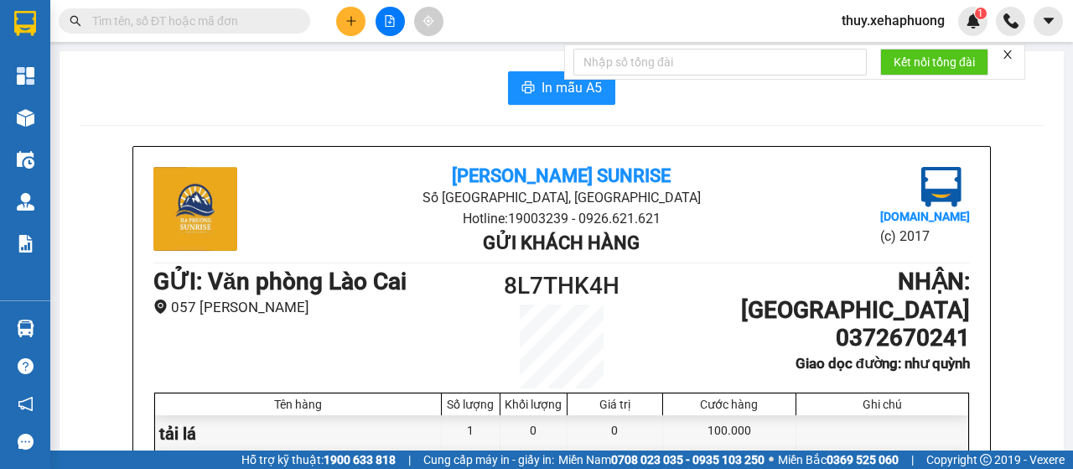
click at [555, 103] on button "In mẫu A5" at bounding box center [561, 88] width 107 height 34
click at [356, 26] on icon "plus" at bounding box center [351, 21] width 12 height 12
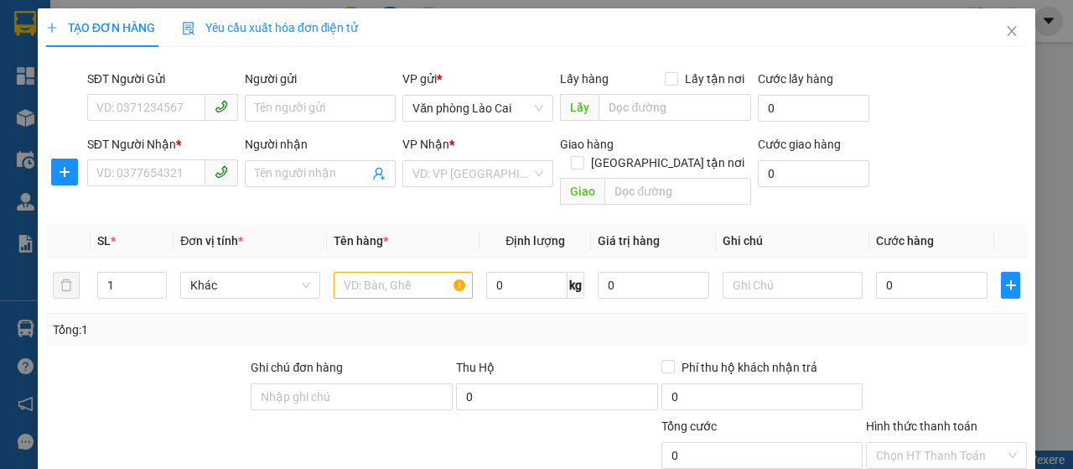
click at [164, 91] on div "SĐT Người Gửi" at bounding box center [162, 82] width 151 height 25
click at [143, 112] on input "SĐT Người Gửi" at bounding box center [146, 107] width 118 height 27
type input "0394941995"
click at [137, 171] on input "SĐT Người Nhận *" at bounding box center [146, 172] width 118 height 27
type input "0589157777"
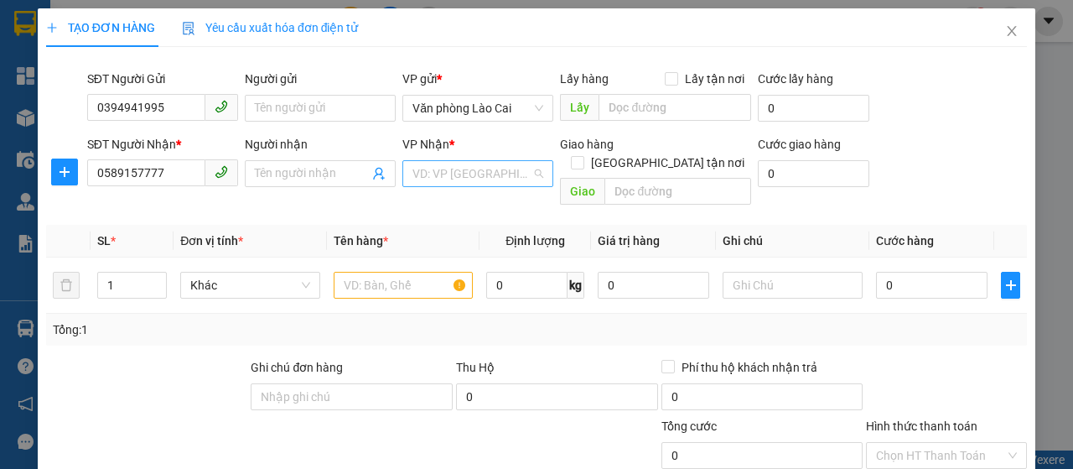
click at [462, 171] on input "search" at bounding box center [471, 173] width 119 height 25
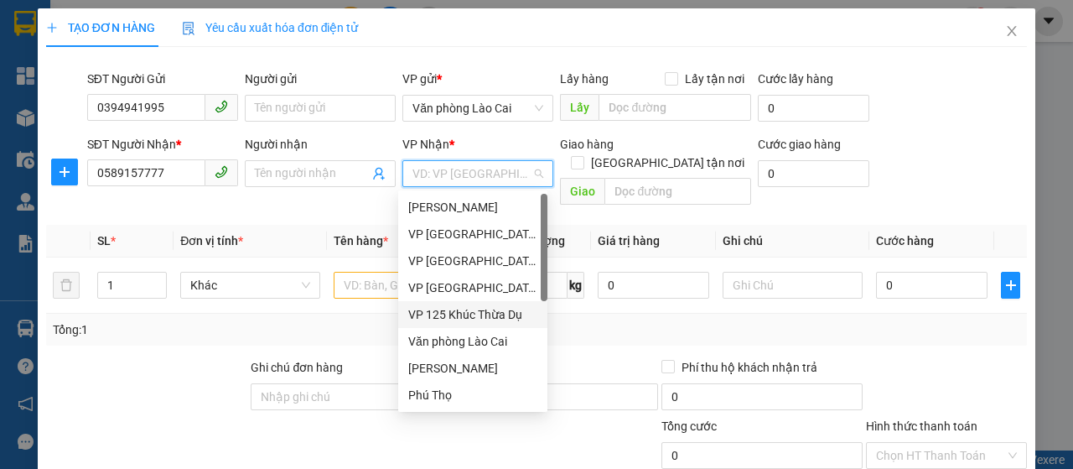
click at [449, 307] on div "VP 125 Khúc Thừa Dụ" at bounding box center [472, 314] width 129 height 18
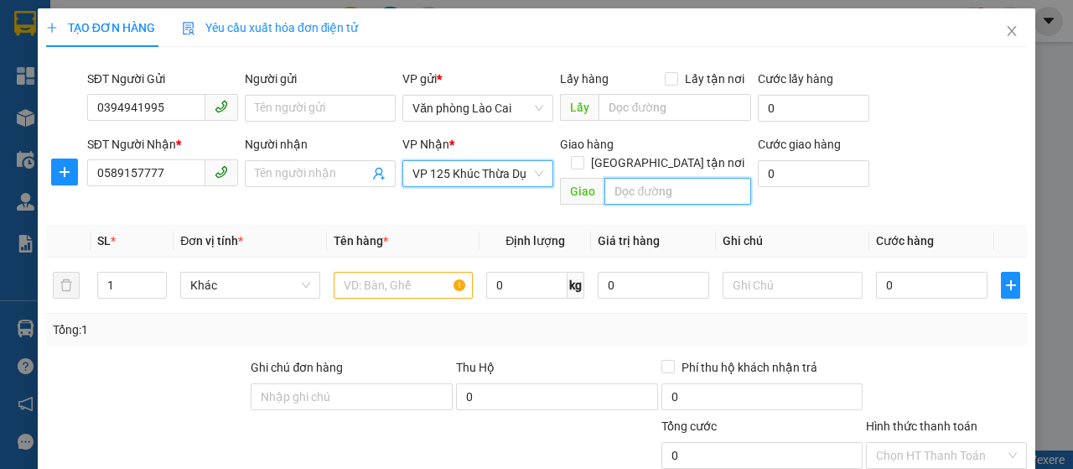
click at [624, 178] on input "text" at bounding box center [677, 191] width 146 height 27
type input "vĩnh niệm"
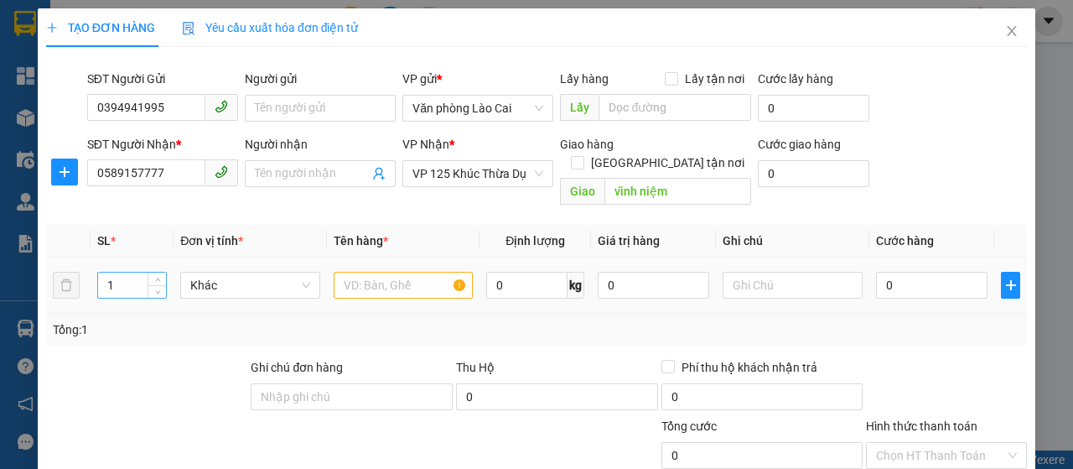
click at [117, 272] on input "1" at bounding box center [132, 284] width 69 height 25
drag, startPoint x: 117, startPoint y: 267, endPoint x: 101, endPoint y: 264, distance: 16.1
click at [101, 272] on input "1" at bounding box center [132, 284] width 69 height 25
type input "3"
click at [382, 272] on input "text" at bounding box center [404, 285] width 140 height 27
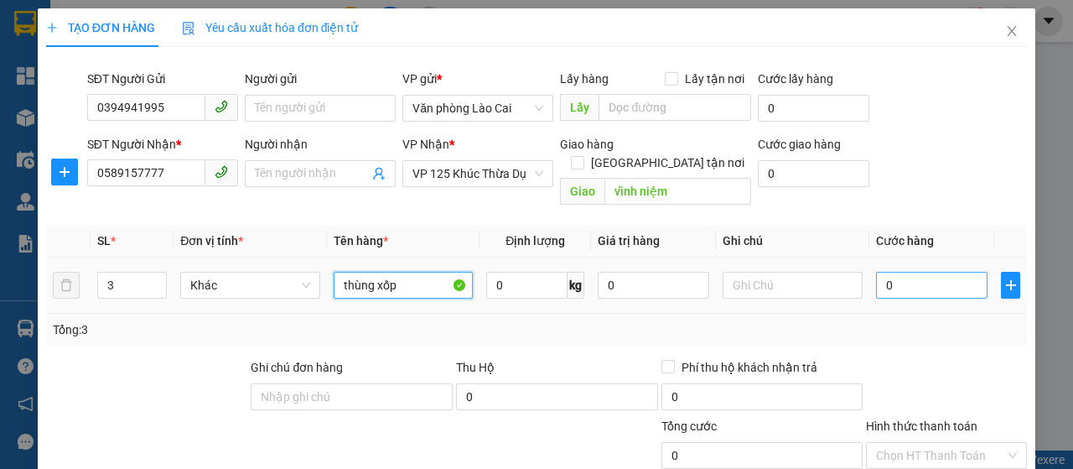
type input "thùng xốp"
click at [884, 272] on input "0" at bounding box center [931, 285] width 111 height 27
type input "1"
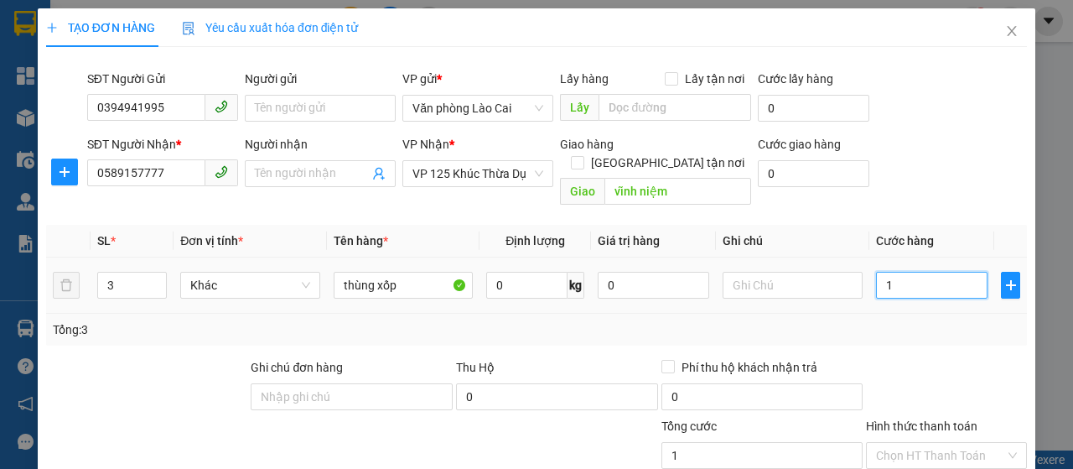
type input "15"
type input "150"
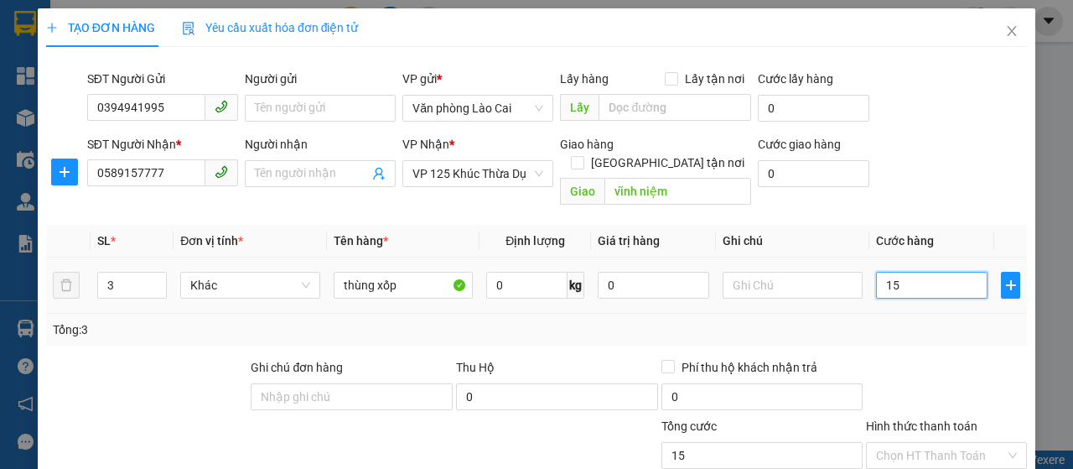
type input "150"
type input "1.500"
type input "15.000"
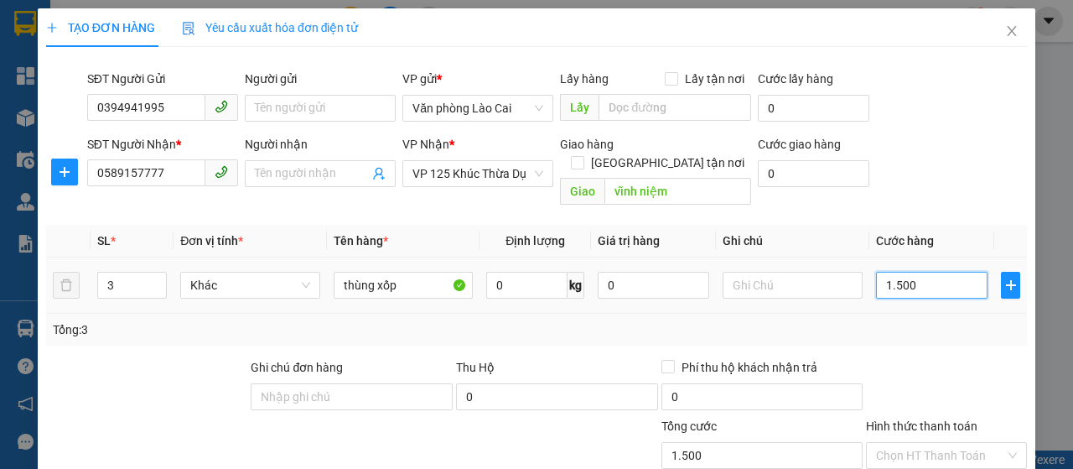
type input "15.000"
type input "150.000"
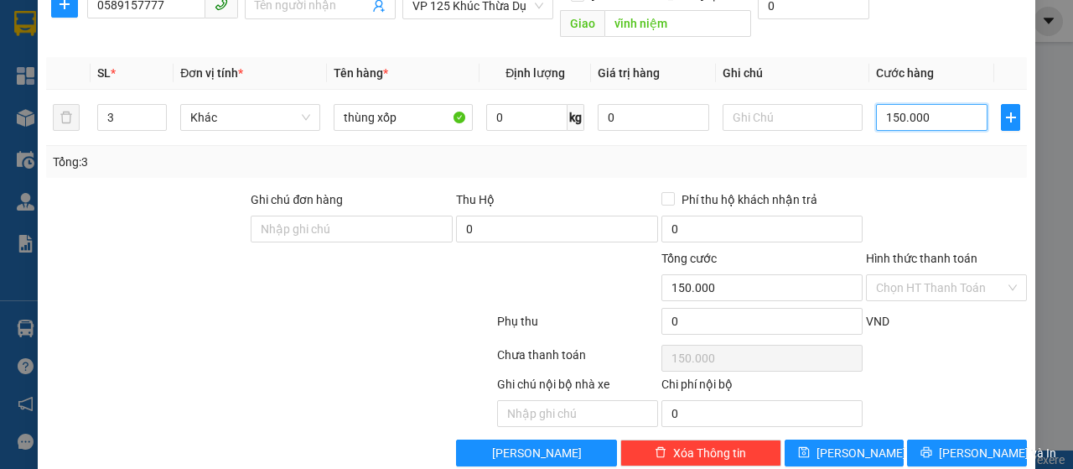
scroll to position [178, 0]
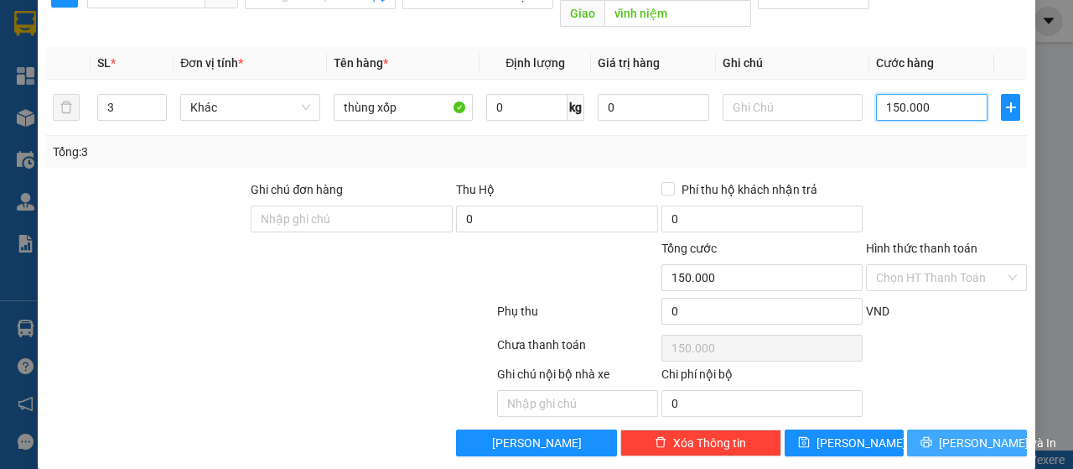
type input "150.000"
click at [942, 433] on span "Lưu và In" at bounding box center [997, 442] width 117 height 18
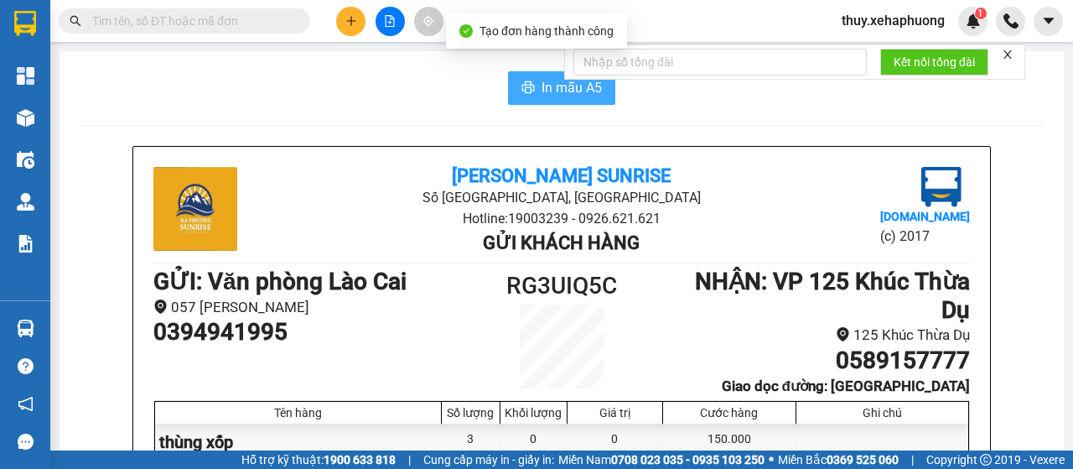
click at [510, 85] on button "In mẫu A5" at bounding box center [561, 88] width 107 height 34
click at [526, 96] on button "In mẫu A5" at bounding box center [561, 88] width 107 height 34
click at [531, 76] on button "In mẫu A5" at bounding box center [561, 88] width 107 height 34
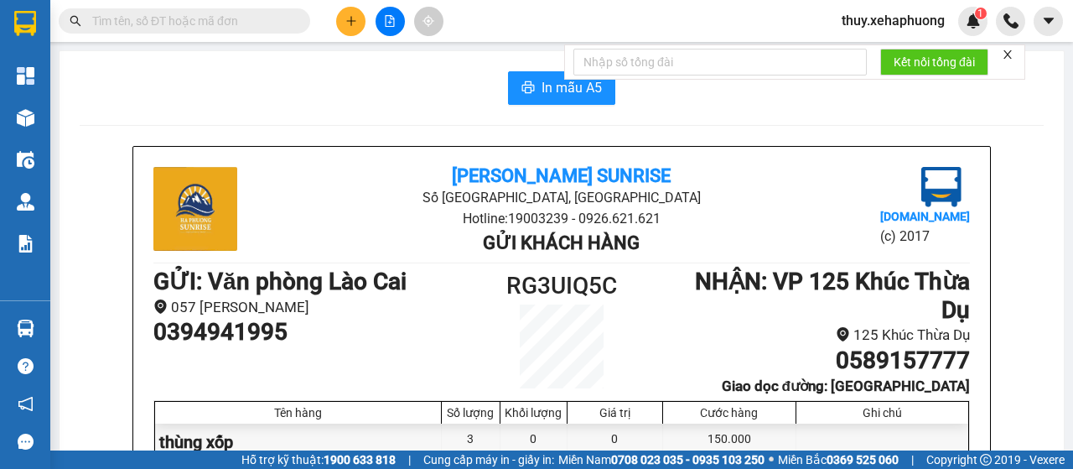
click at [541, 85] on span "In mẫu A5" at bounding box center [571, 87] width 60 height 21
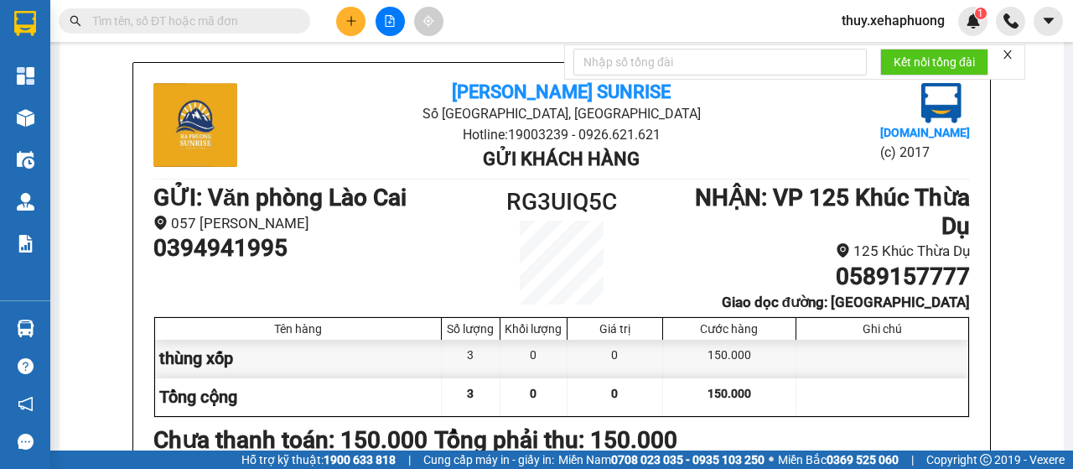
scroll to position [168, 0]
